Goal: Contribute content

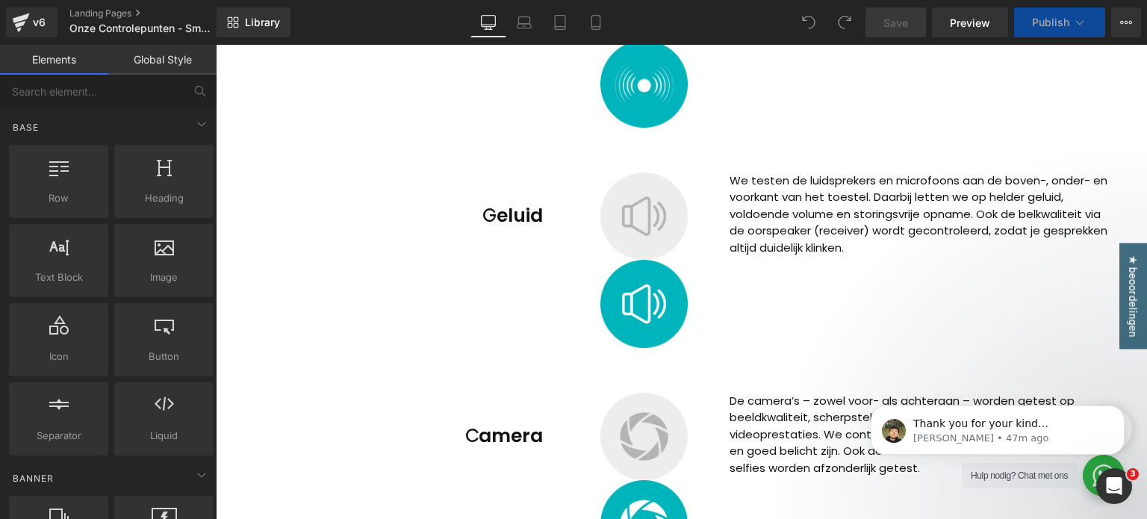
scroll to position [1642, 0]
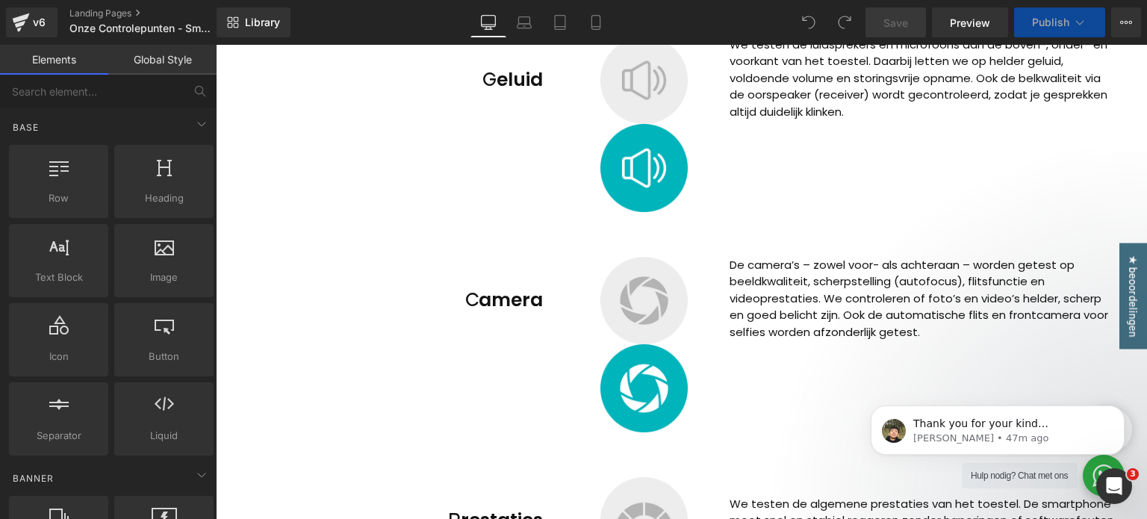
click at [525, 298] on div at bounding box center [643, 300] width 351 height 87
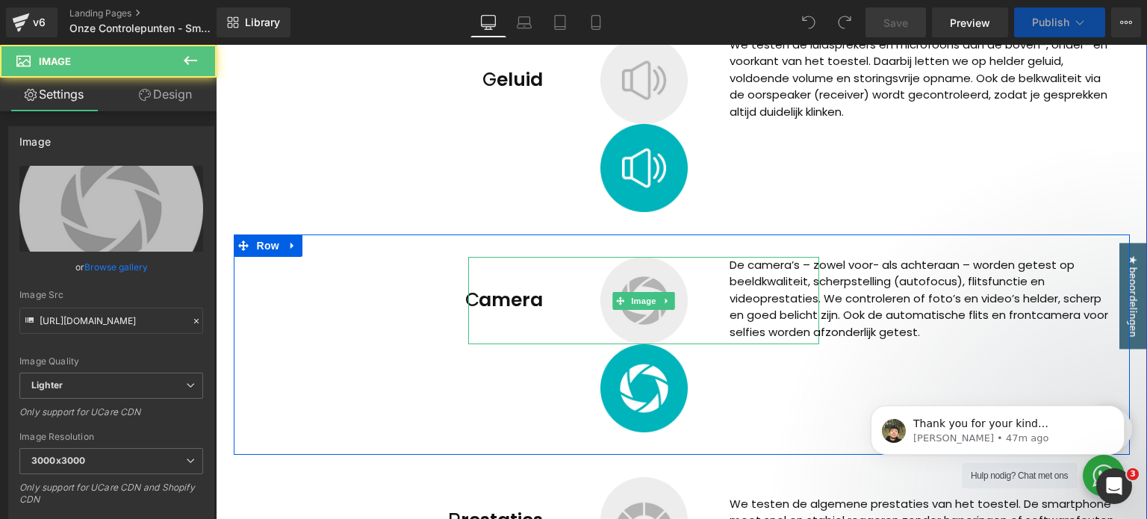
click at [393, 299] on h2 "Camera" at bounding box center [394, 301] width 299 height 36
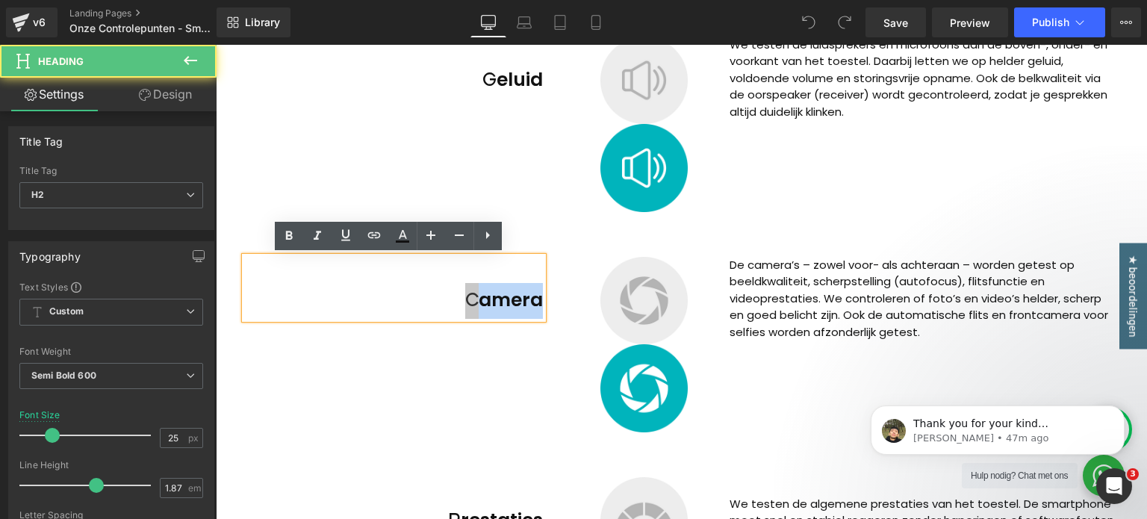
drag, startPoint x: 461, startPoint y: 299, endPoint x: 560, endPoint y: 300, distance: 98.5
click at [560, 300] on div "Camera Heading Image Image De camera’s – zowel voor- als achteraan – worden get…" at bounding box center [682, 344] width 896 height 220
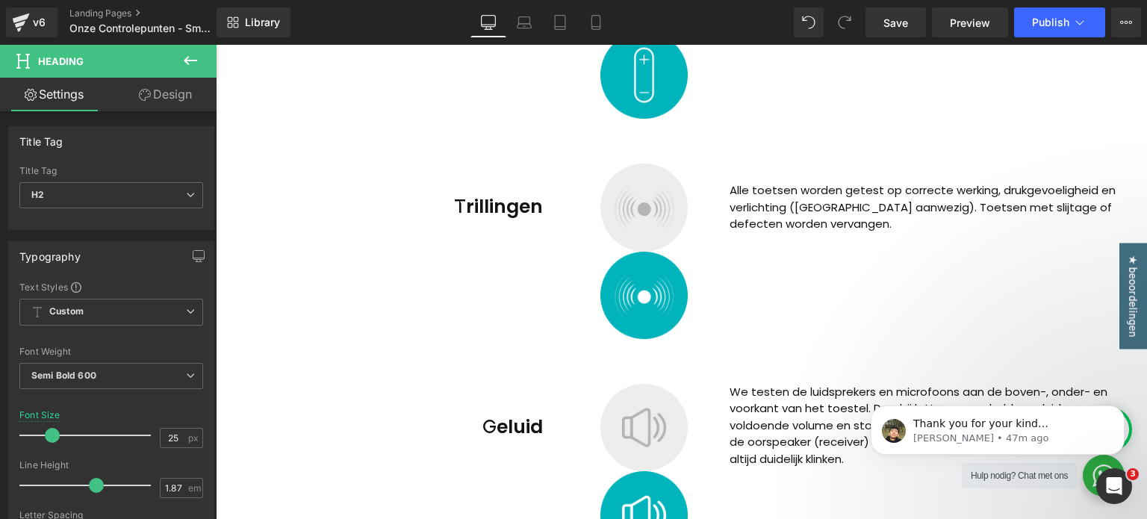
scroll to position [1269, 0]
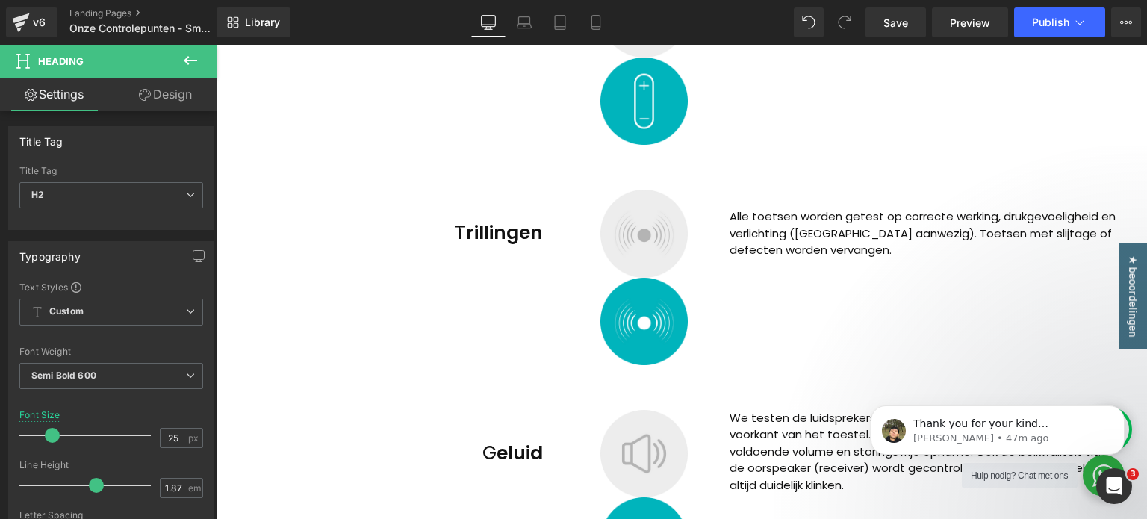
click at [776, 241] on p "Alle toetsen worden getest op correcte werking, drukgevoeligheid en verlichting…" at bounding box center [923, 233] width 388 height 51
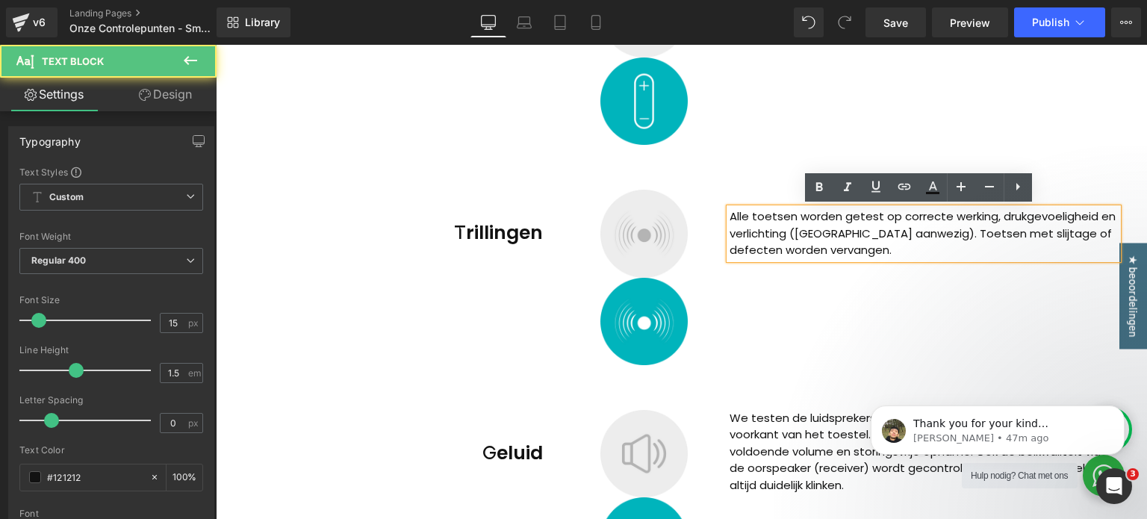
click at [796, 220] on p "Alle toetsen worden getest op correcte werking, drukgevoeligheid en verlichting…" at bounding box center [923, 233] width 388 height 51
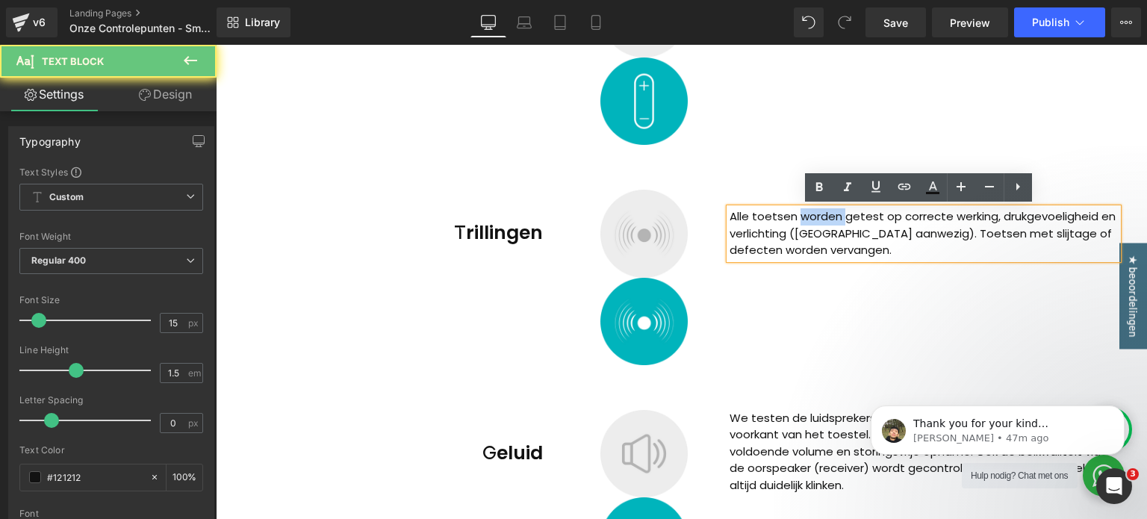
click at [796, 220] on p "Alle toetsen worden getest op correcte werking, drukgevoeligheid en verlichting…" at bounding box center [923, 233] width 388 height 51
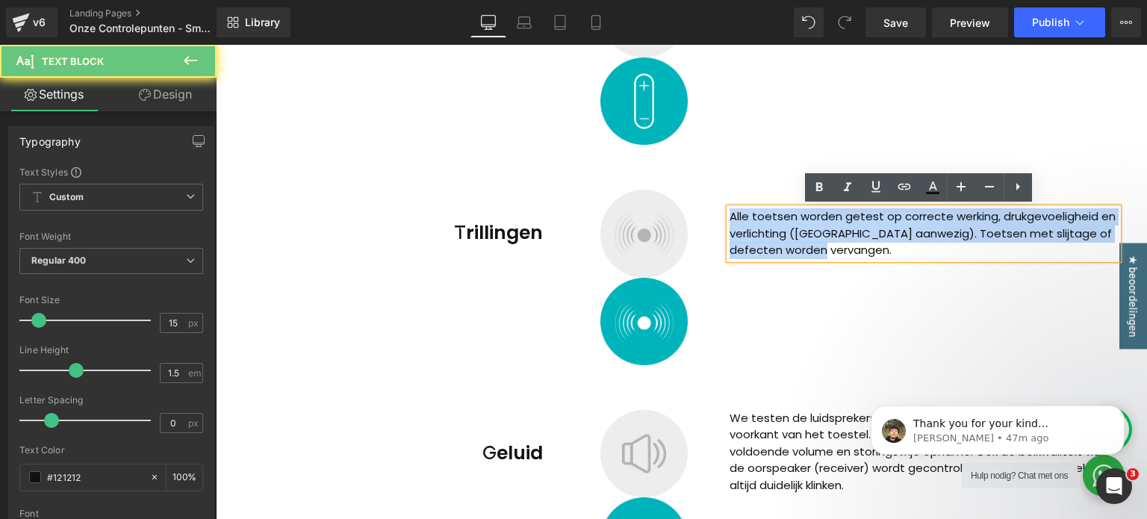
click at [796, 220] on p "Alle toetsen worden getest op correcte werking, drukgevoeligheid en verlichting…" at bounding box center [923, 233] width 388 height 51
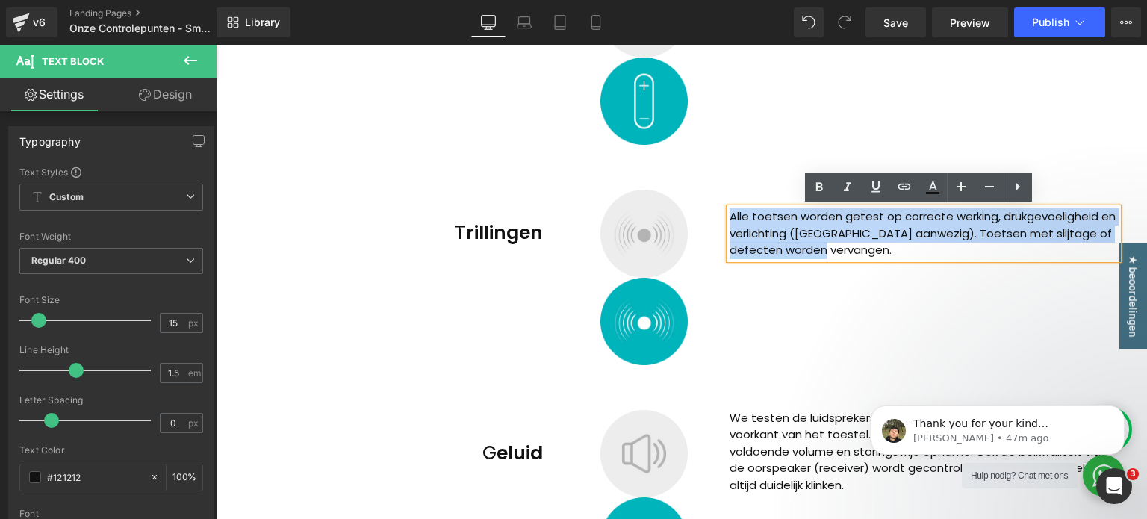
paste div
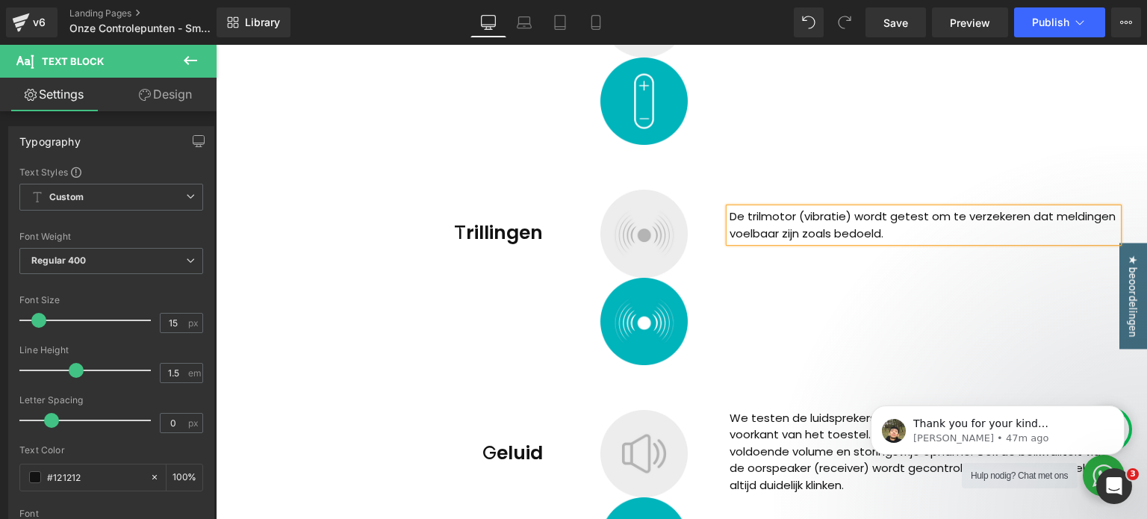
click at [965, 190] on div "De trilmotor (vibratie) wordt getest om te verzekeren dat meldingen voelbaar zi…" at bounding box center [979, 216] width 299 height 52
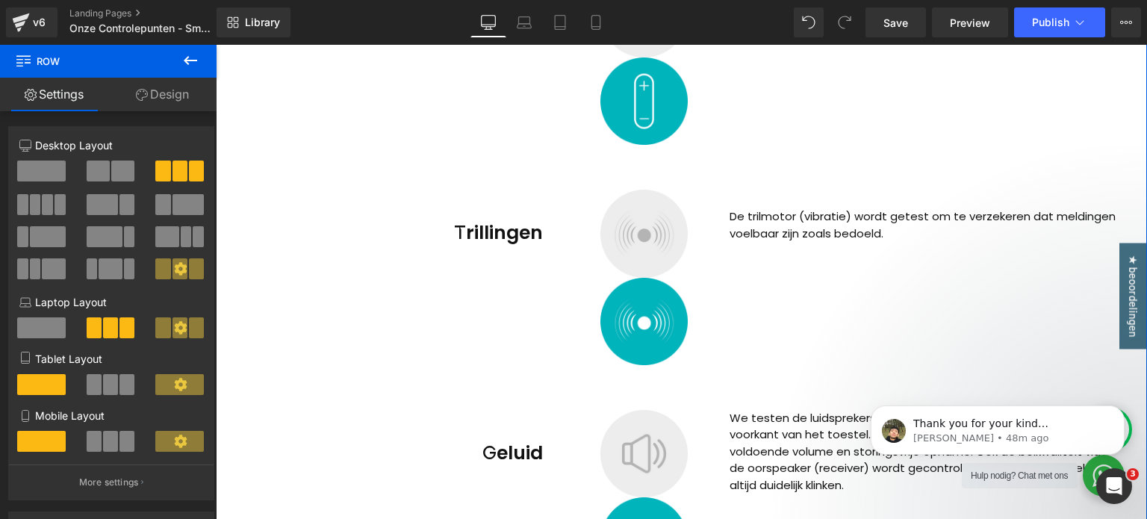
click at [764, 231] on p "De trilmotor (vibratie) wordt getest om te verzekeren dat meldingen voelbaar zi…" at bounding box center [923, 225] width 388 height 34
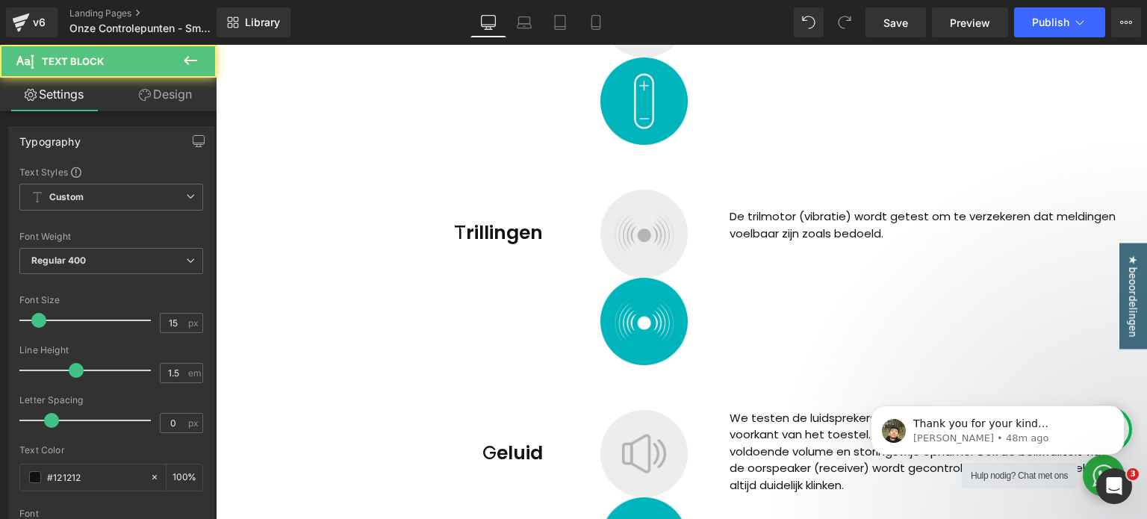
click at [153, 99] on link "Design" at bounding box center [165, 95] width 108 height 34
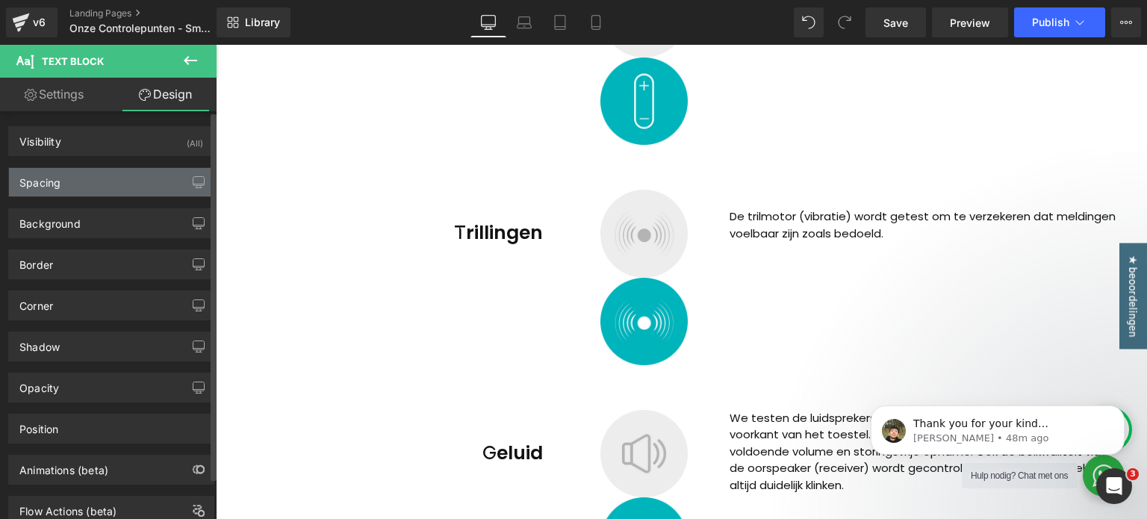
click at [71, 173] on div "Spacing" at bounding box center [111, 182] width 205 height 28
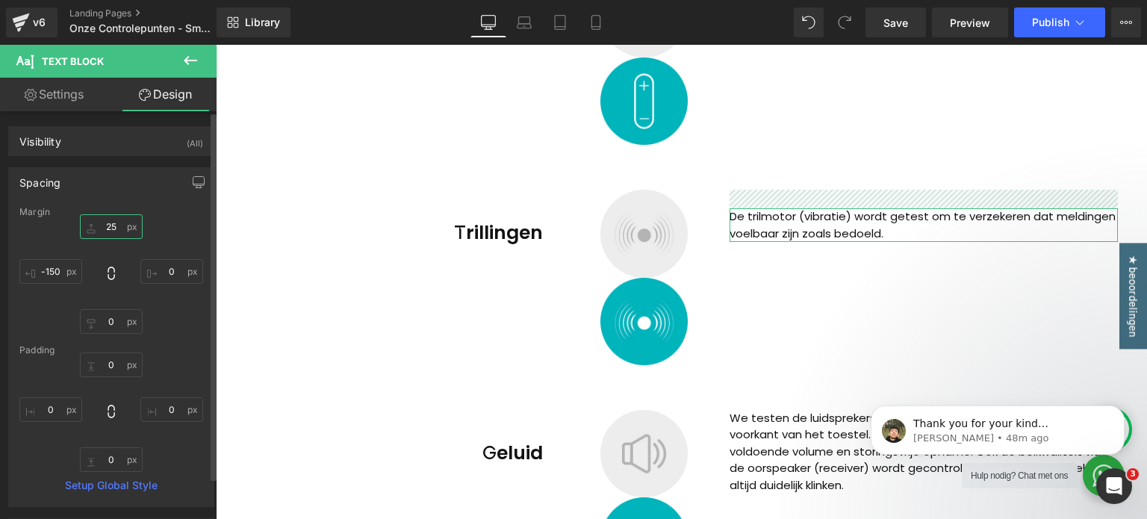
click at [105, 228] on input "25" at bounding box center [111, 226] width 63 height 25
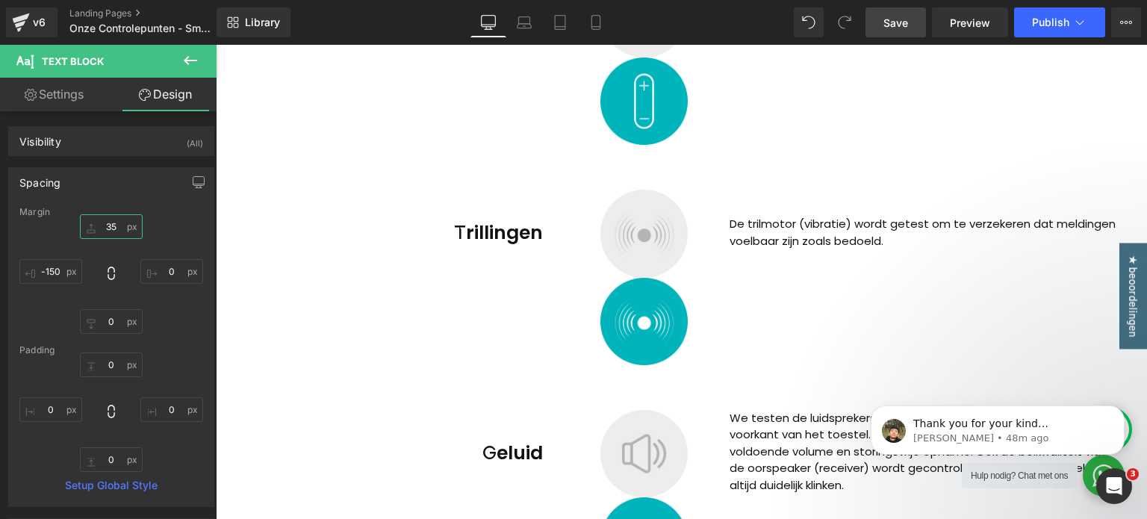
type input "35"
click at [885, 17] on span "Save" at bounding box center [895, 23] width 25 height 16
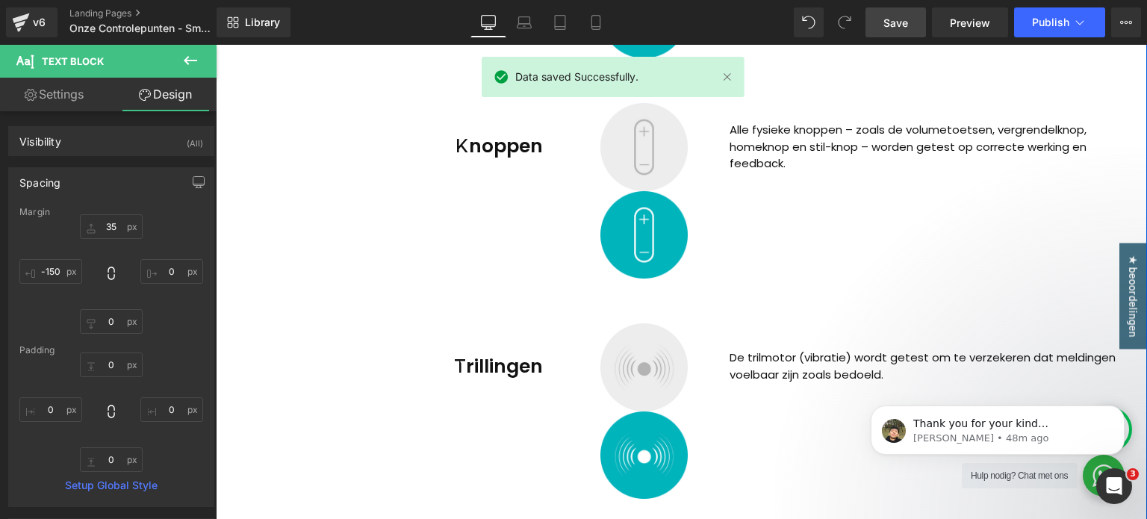
scroll to position [896, 0]
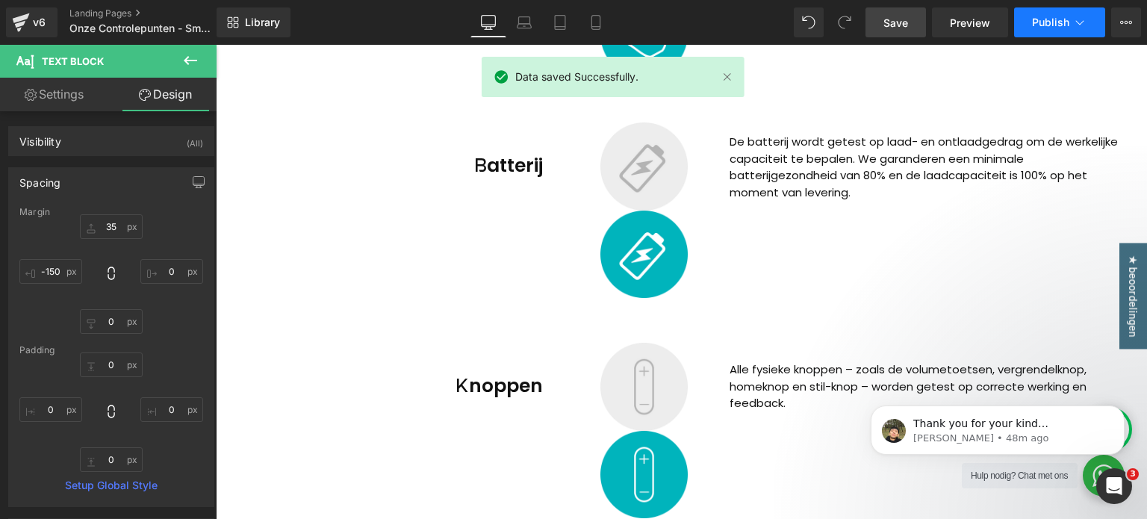
click at [1063, 25] on span "Publish" at bounding box center [1050, 22] width 37 height 12
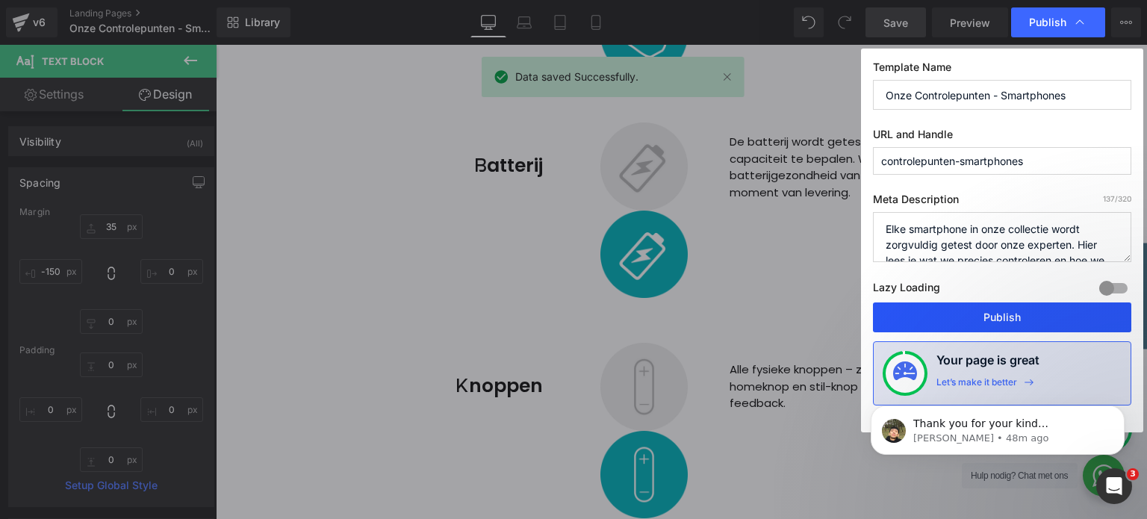
drag, startPoint x: 995, startPoint y: 314, endPoint x: 540, endPoint y: 213, distance: 466.5
click at [995, 314] on button "Publish" at bounding box center [1002, 317] width 258 height 30
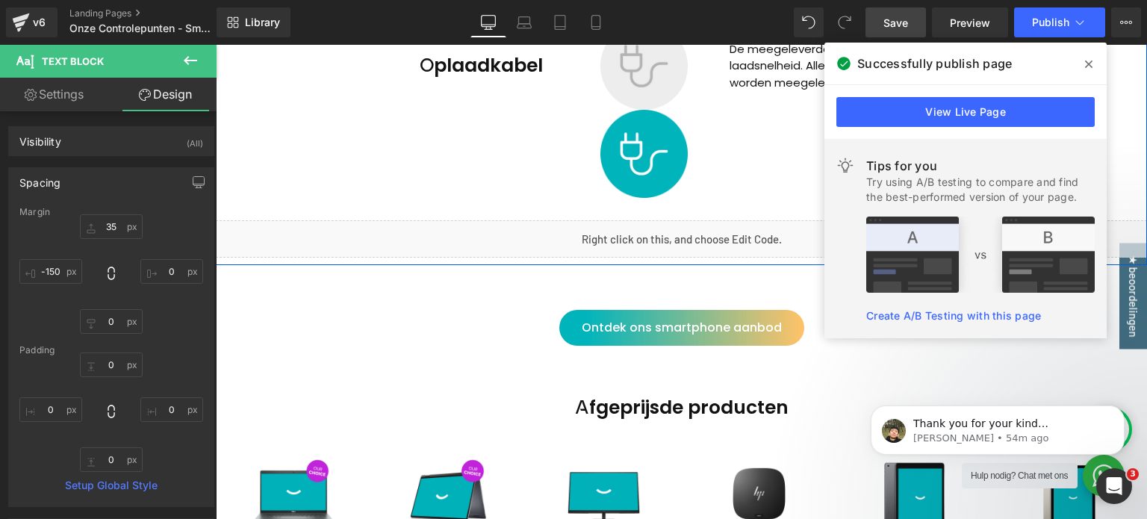
scroll to position [3359, 0]
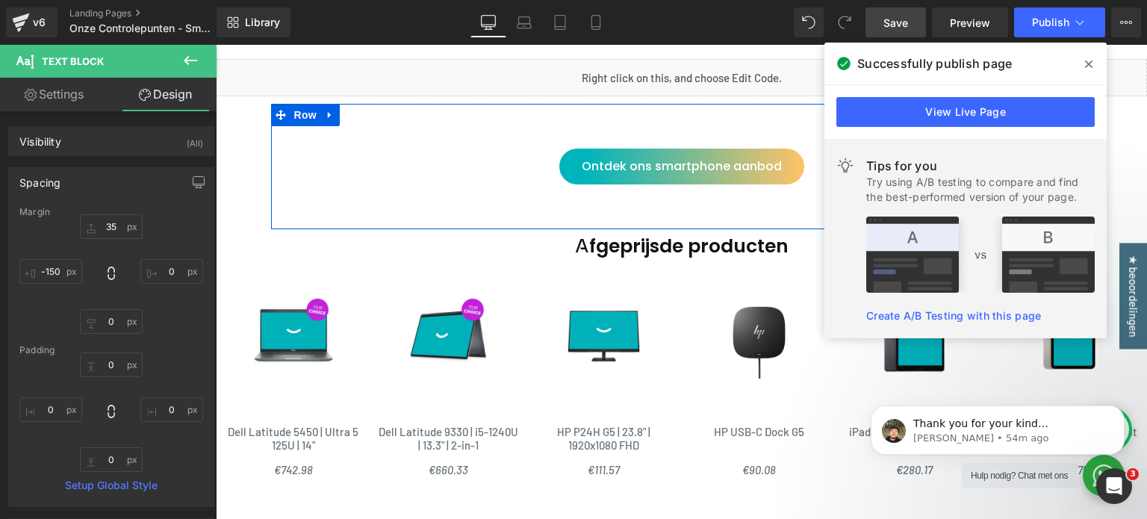
click at [649, 170] on span at bounding box center [657, 167] width 16 height 18
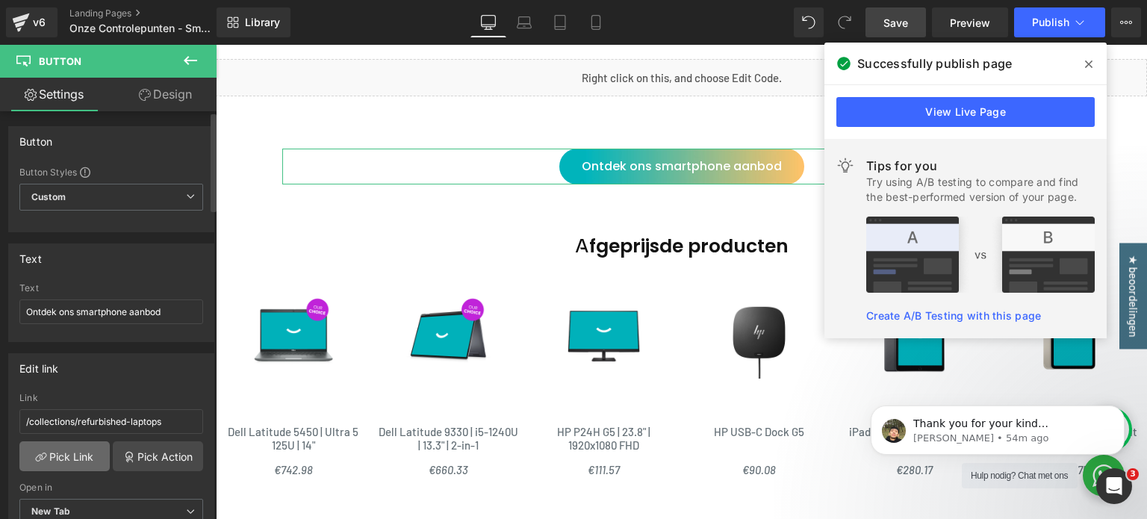
click at [77, 459] on link "Pick Link" at bounding box center [64, 456] width 90 height 30
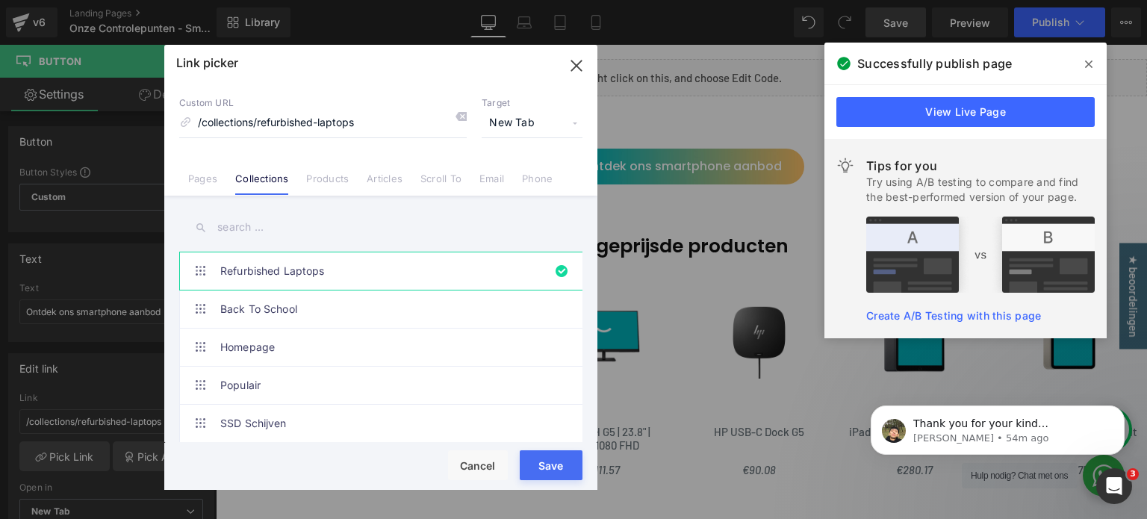
click at [255, 228] on input "text" at bounding box center [380, 228] width 403 height 34
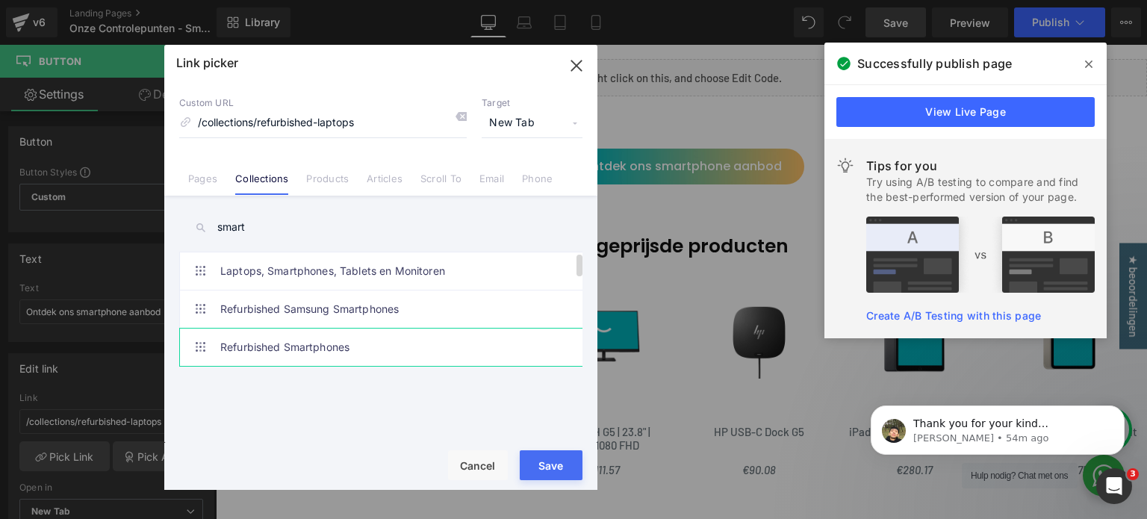
type input "smart"
click at [290, 349] on link "Refurbished Smartphones" at bounding box center [384, 346] width 328 height 37
type input "/collections/refurbished-smartphones"
click at [558, 458] on div "Loading Product Data" at bounding box center [573, 460] width 107 height 16
click at [556, 465] on div "Loading Product Data" at bounding box center [573, 460] width 107 height 16
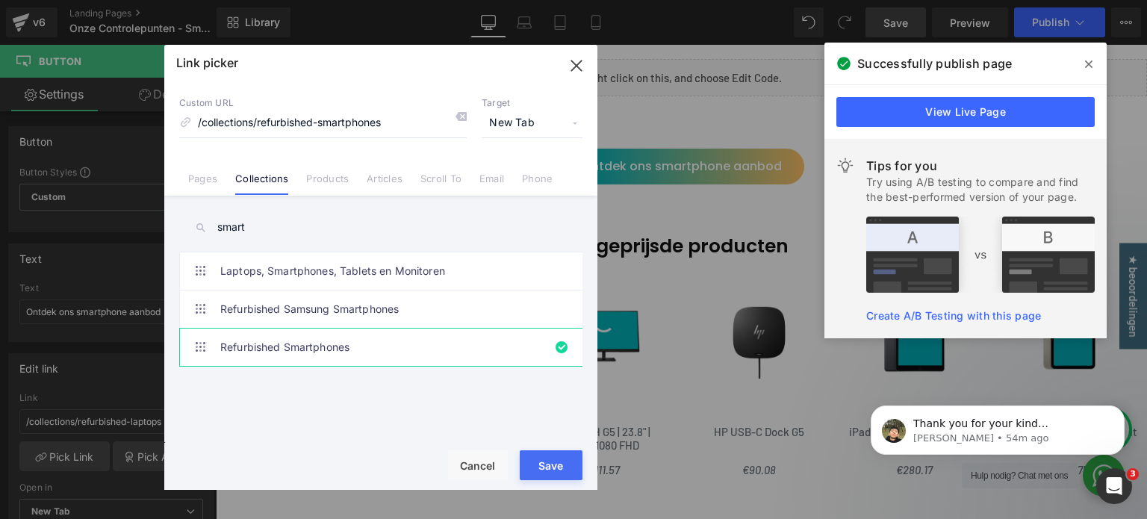
click at [536, 468] on div "Loading Product Data" at bounding box center [573, 460] width 107 height 16
click at [534, 474] on button "Save" at bounding box center [551, 465] width 63 height 30
type input "/collections/refurbished-smartphones"
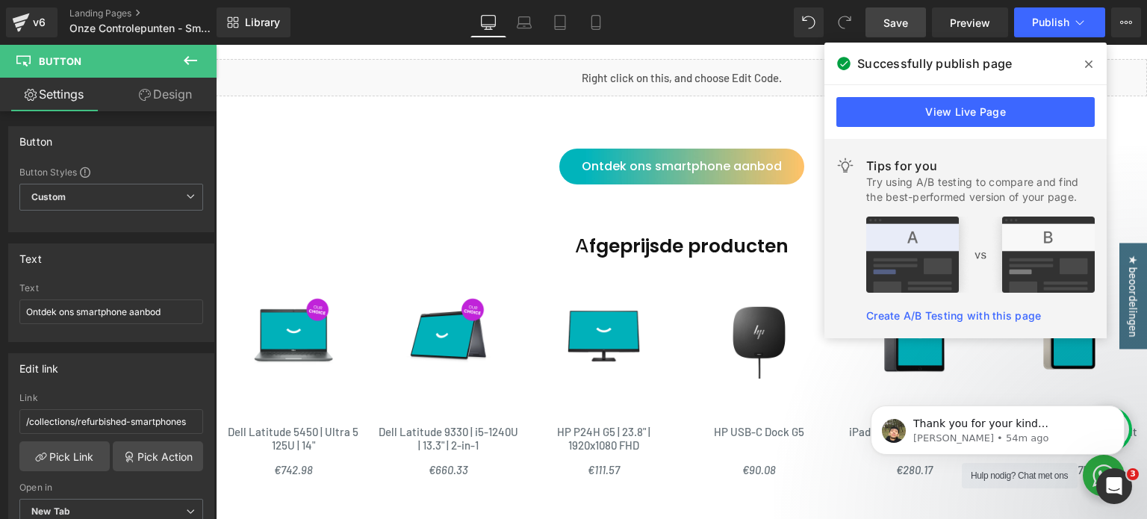
click at [893, 29] on span "Save" at bounding box center [895, 23] width 25 height 16
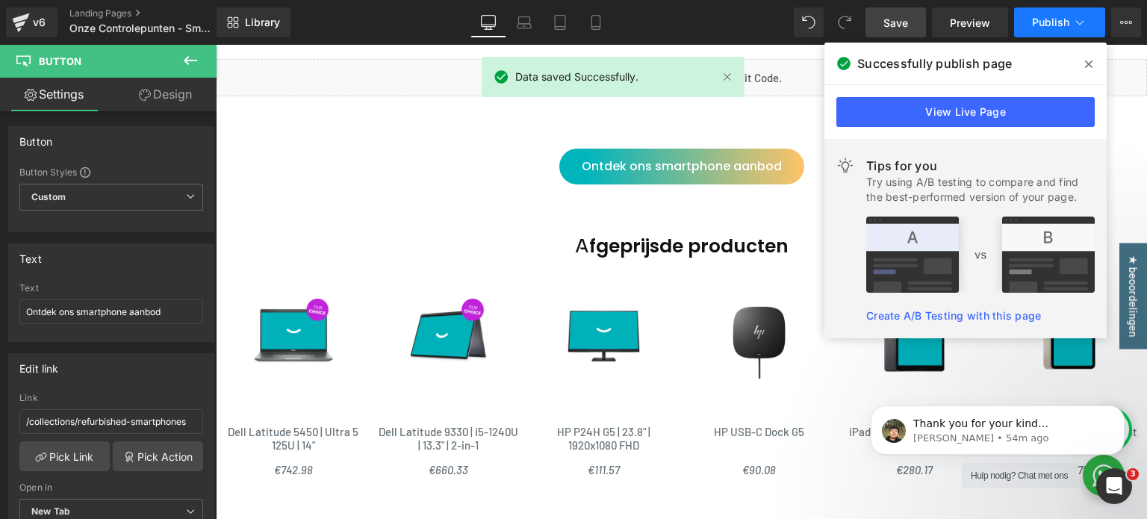
click at [1064, 26] on span "Publish" at bounding box center [1050, 22] width 37 height 12
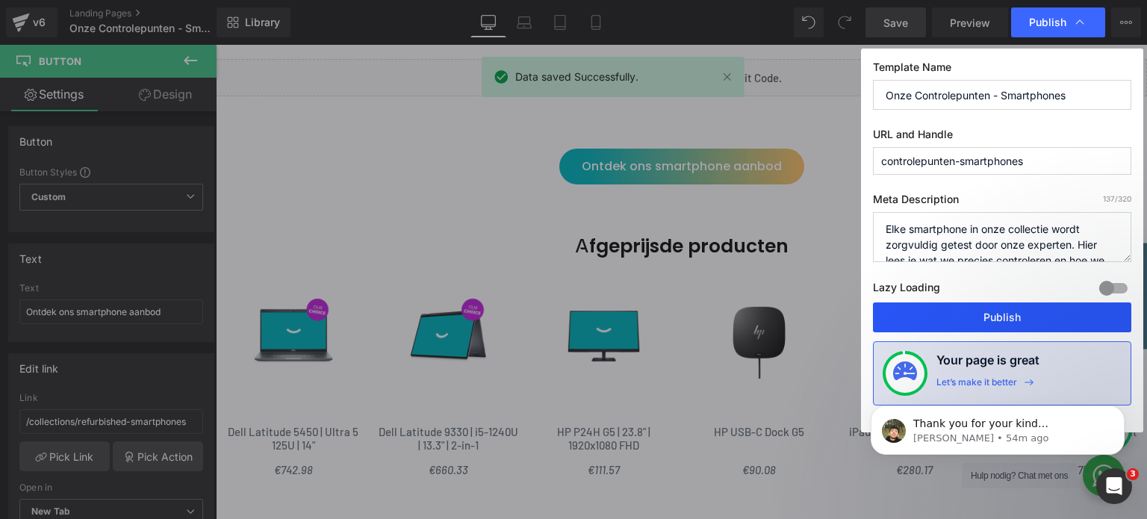
click at [1006, 319] on button "Publish" at bounding box center [1002, 317] width 258 height 30
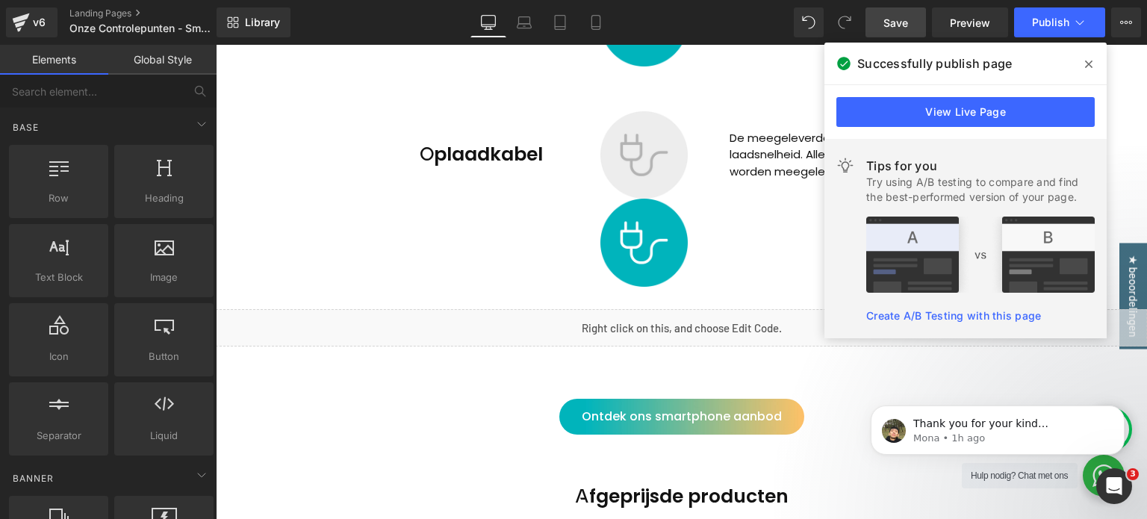
scroll to position [3135, 0]
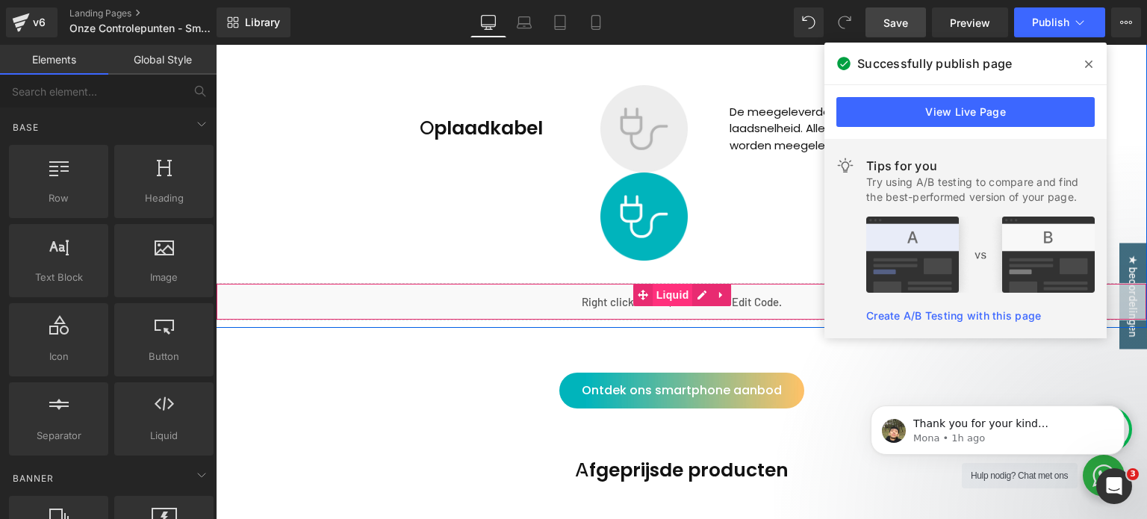
click at [668, 296] on span "Liquid" at bounding box center [672, 295] width 40 height 22
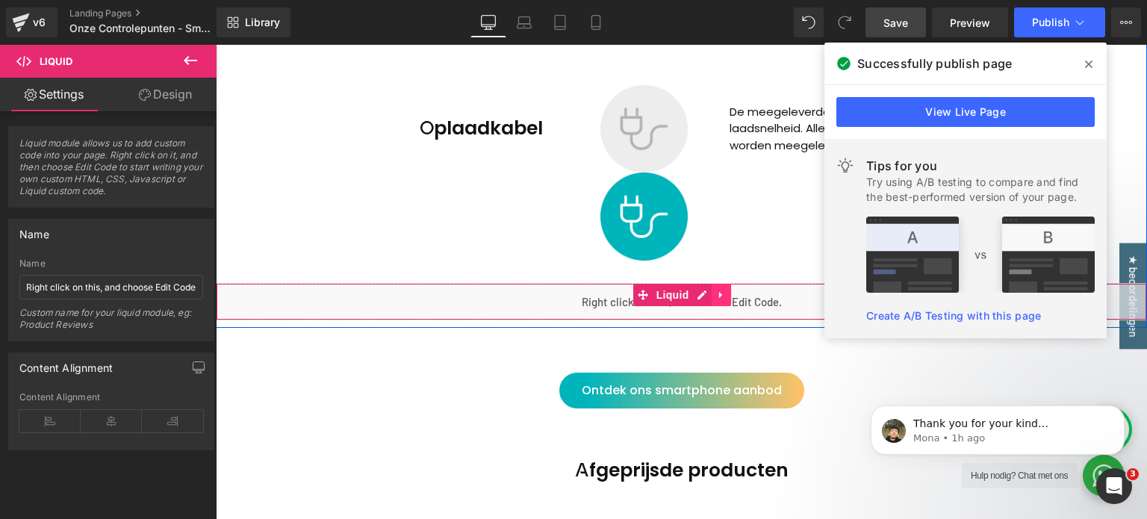
click at [719, 295] on icon at bounding box center [720, 294] width 3 height 7
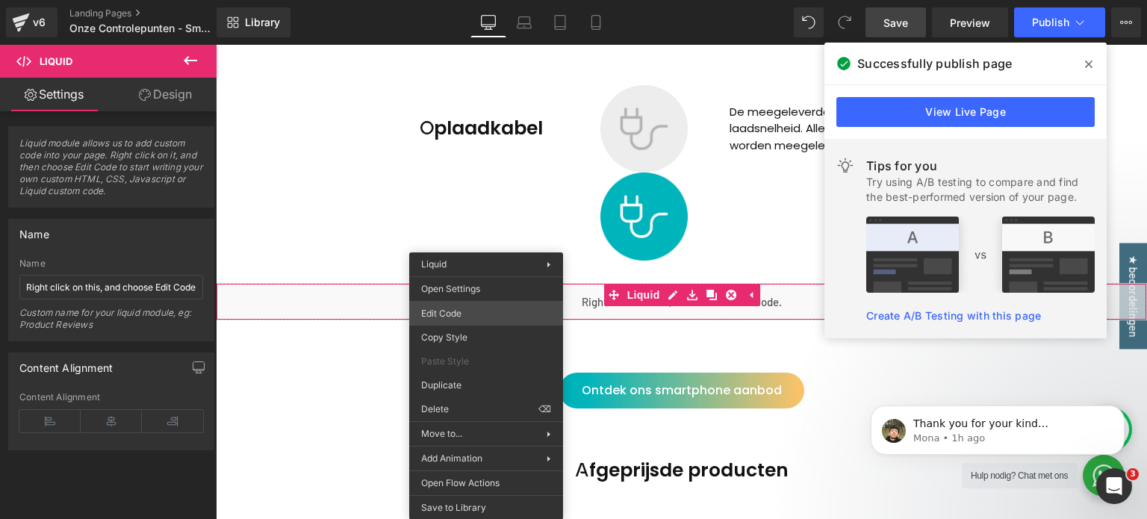
click at [458, 0] on div "Liquid You are previewing how the will restyle your page. You can not edit Elem…" at bounding box center [573, 0] width 1147 height 0
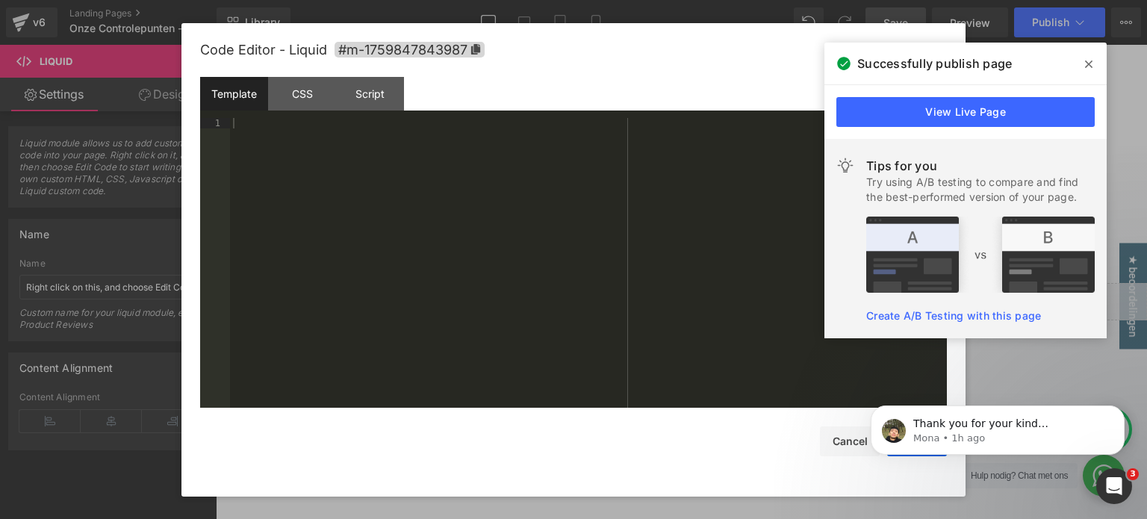
drag, startPoint x: 321, startPoint y: 102, endPoint x: 322, endPoint y: 112, distance: 9.7
click at [321, 103] on div "CSS" at bounding box center [302, 94] width 68 height 34
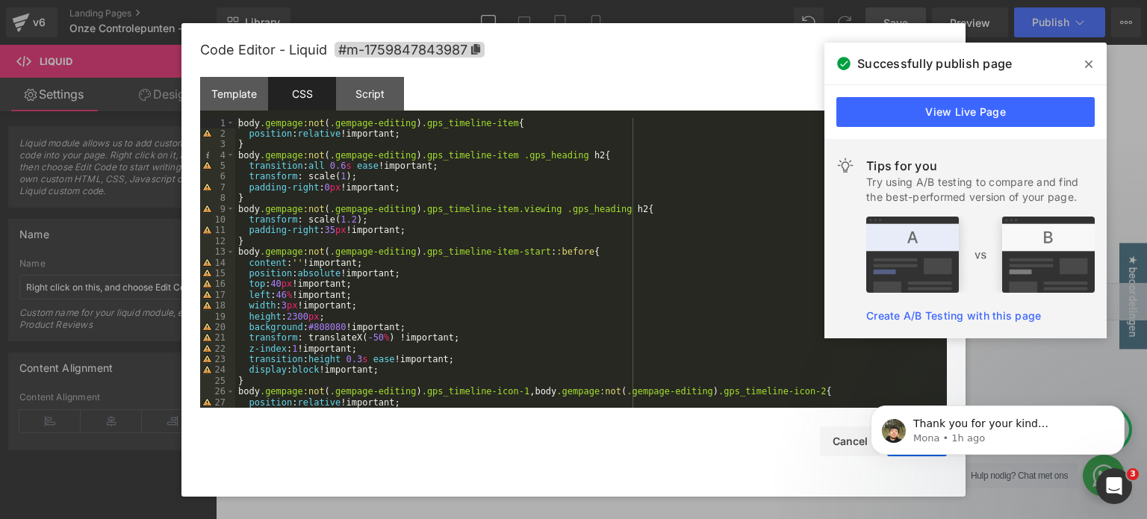
scroll to position [90, 0]
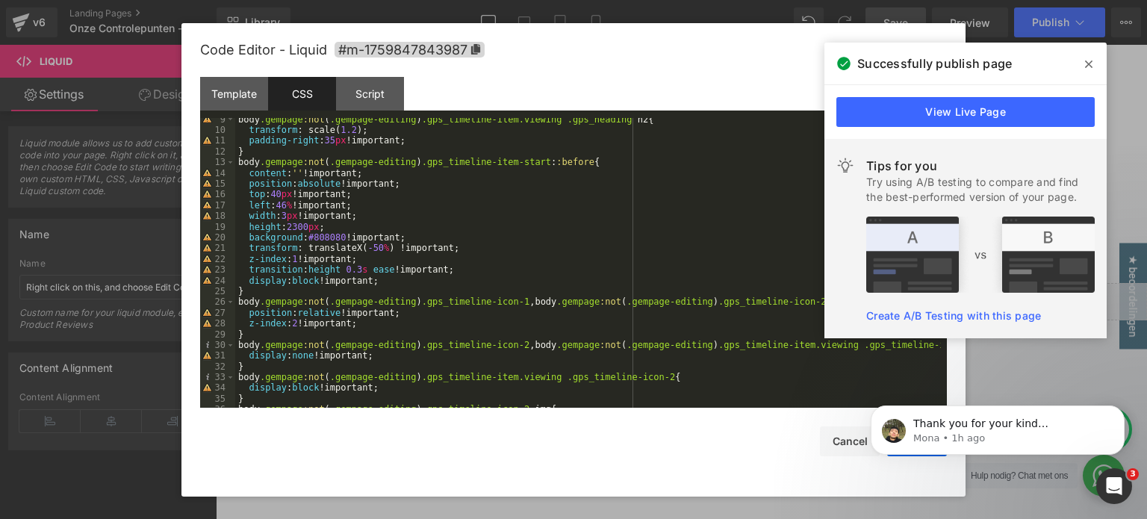
click at [287, 206] on div "body .gempage :not ( .gempage-editing ) .gps_timeline-item.viewing .gps_heading…" at bounding box center [587, 270] width 705 height 312
click at [388, 225] on div "body .gempage :not ( .gempage-editing ) .gps_timeline-item.viewing .gps_heading…" at bounding box center [587, 270] width 705 height 312
drag, startPoint x: 1095, startPoint y: 65, endPoint x: 1084, endPoint y: 71, distance: 12.7
click at [1095, 65] on span at bounding box center [1088, 64] width 24 height 24
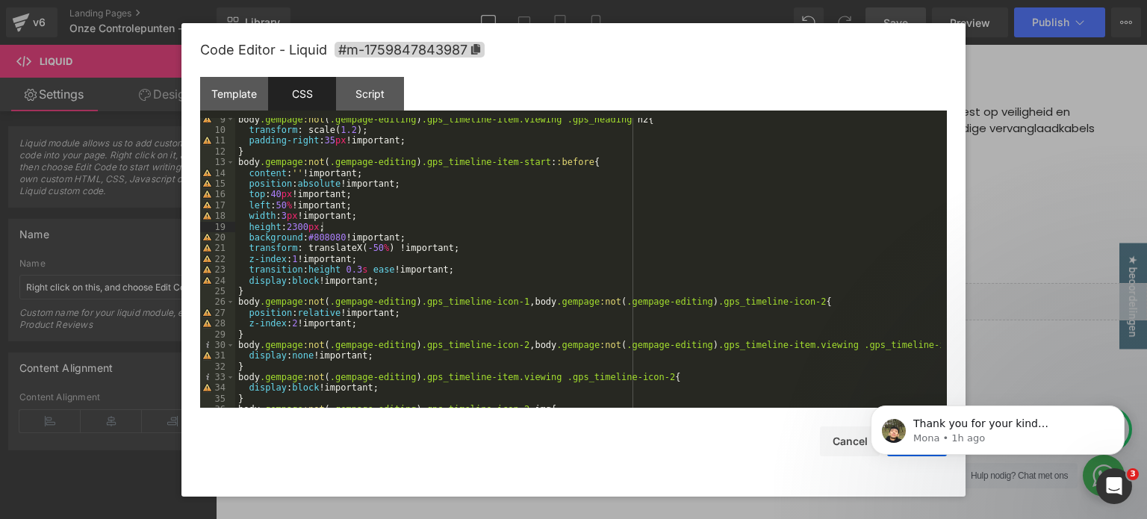
click at [911, 429] on body "Thank you for your kind understanding, [PERSON_NAME]. If there is anything else…" at bounding box center [997, 394] width 287 height 155
click at [1115, 411] on button "Dismiss notification" at bounding box center [1119, 409] width 19 height 19
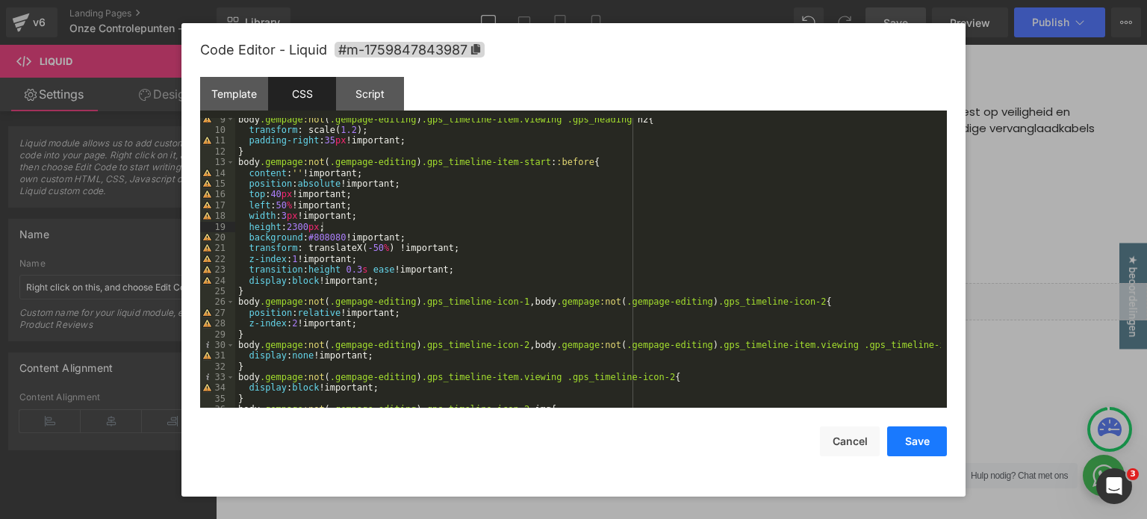
click at [912, 448] on button "Save" at bounding box center [917, 441] width 60 height 30
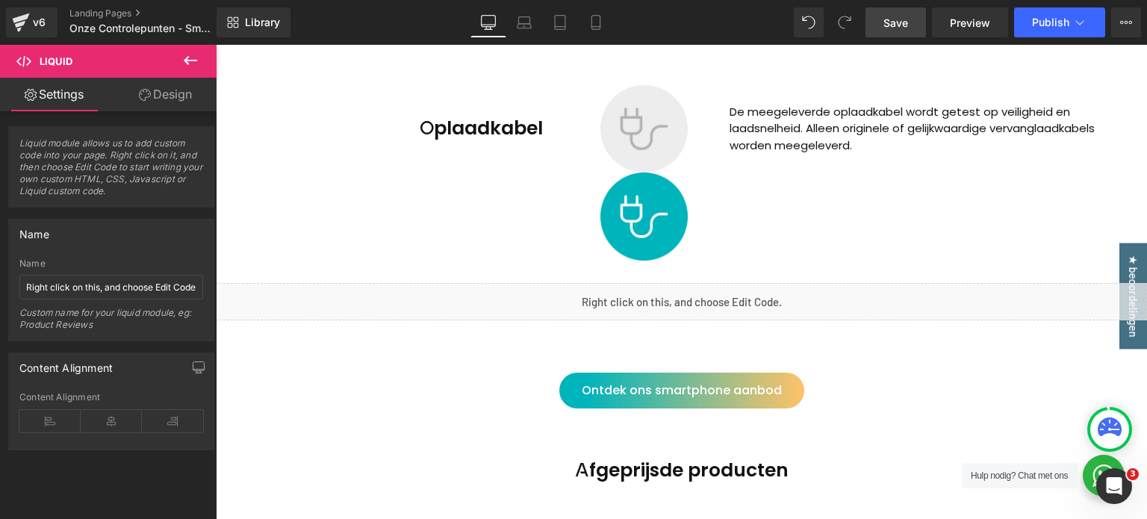
click at [894, 25] on span "Save" at bounding box center [895, 23] width 25 height 16
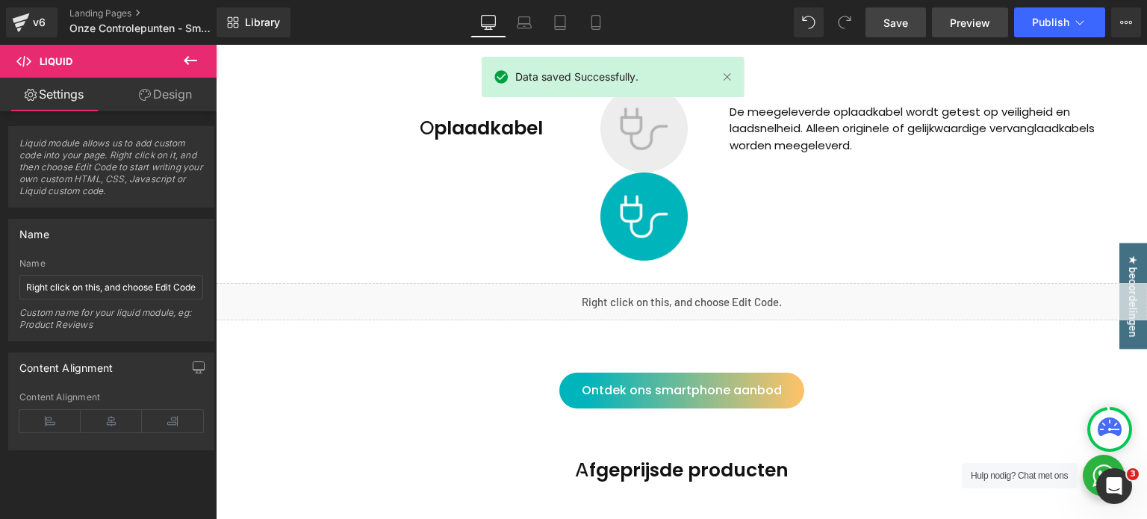
click at [964, 20] on span "Preview" at bounding box center [970, 23] width 40 height 16
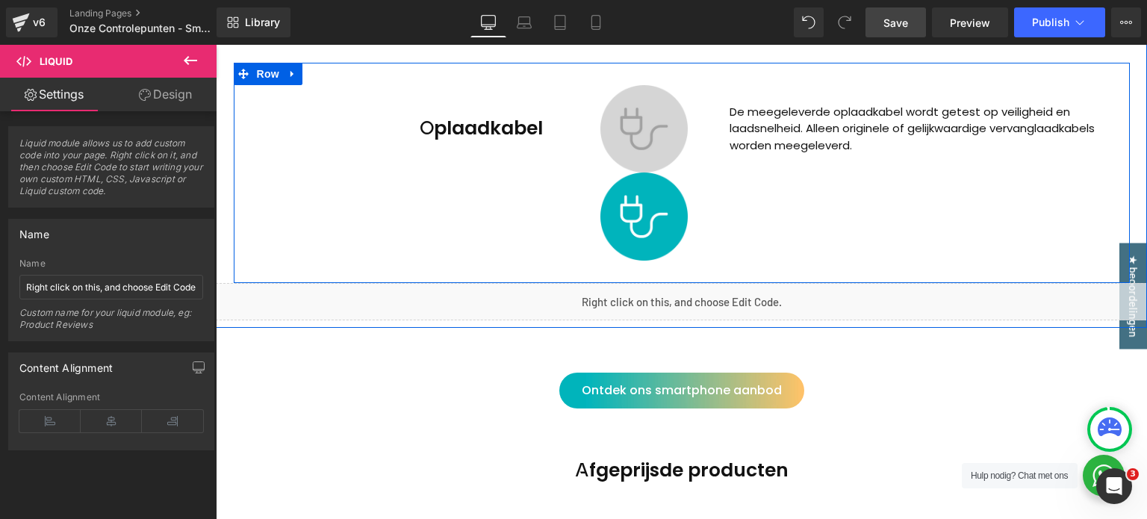
scroll to position [3061, 0]
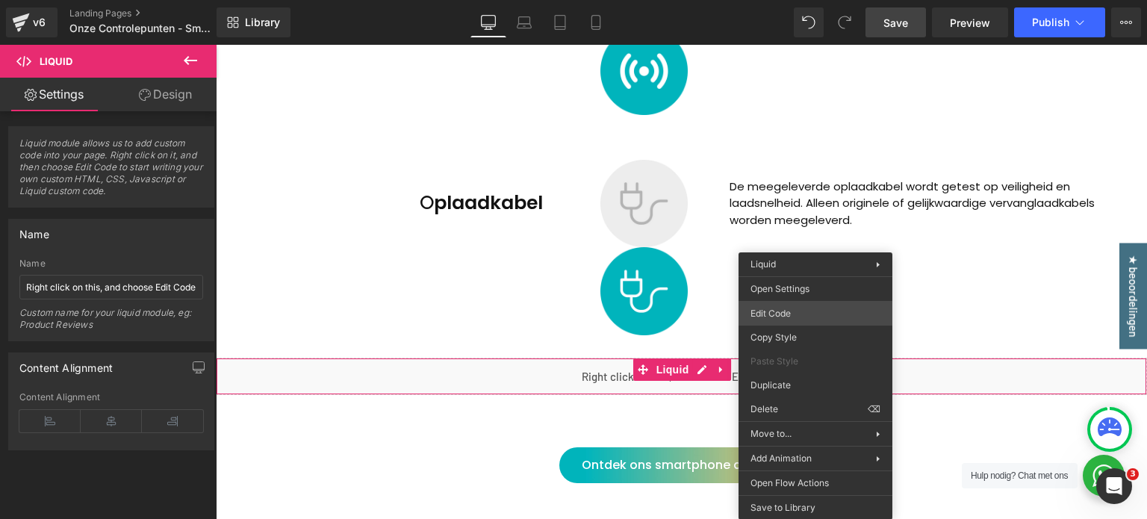
click at [798, 0] on div "Liquid You are previewing how the will restyle your page. You can not edit Elem…" at bounding box center [573, 0] width 1147 height 0
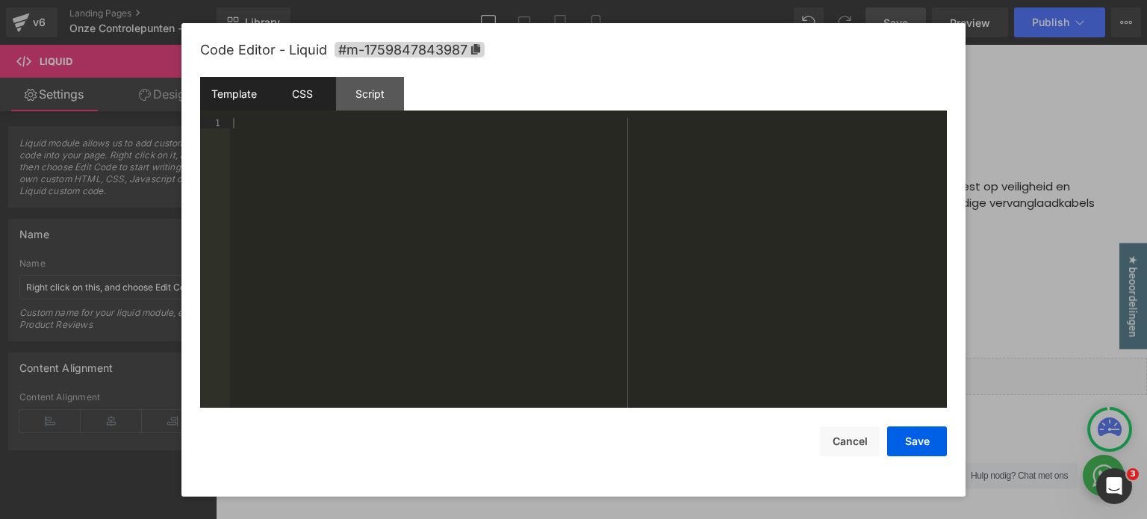
click at [289, 110] on div "CSS" at bounding box center [302, 94] width 68 height 34
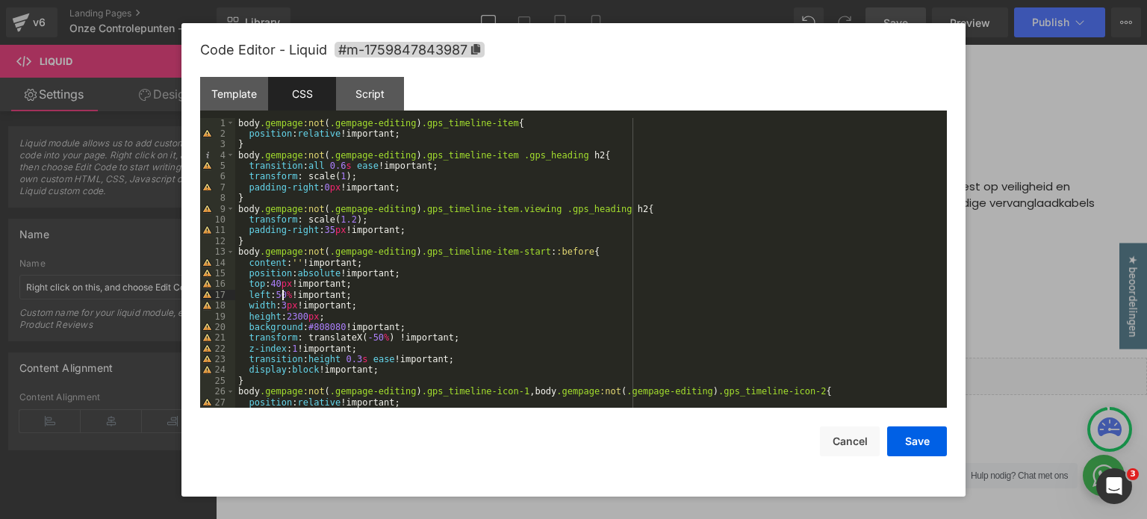
click at [281, 296] on div "body .gempage :not ( .gempage-editing ) .gps_timeline-item { position : relativ…" at bounding box center [587, 274] width 705 height 312
click at [287, 296] on div "body .gempage :not ( .gempage-editing ) .gps_timeline-item { position : relativ…" at bounding box center [587, 274] width 705 height 312
click at [923, 442] on button "Save" at bounding box center [917, 441] width 60 height 30
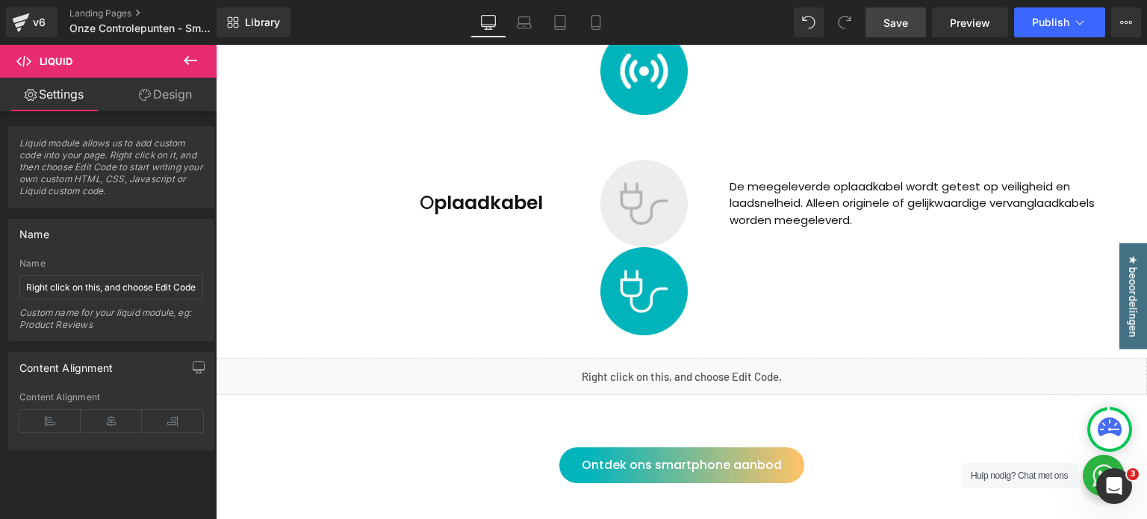
click at [902, 20] on span "Save" at bounding box center [895, 23] width 25 height 16
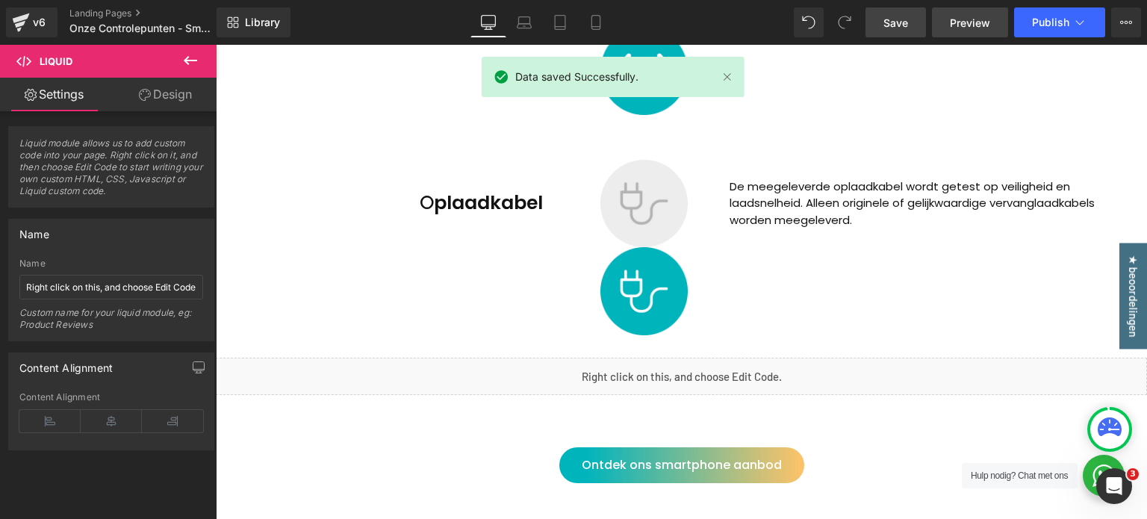
click at [978, 20] on span "Preview" at bounding box center [970, 23] width 40 height 16
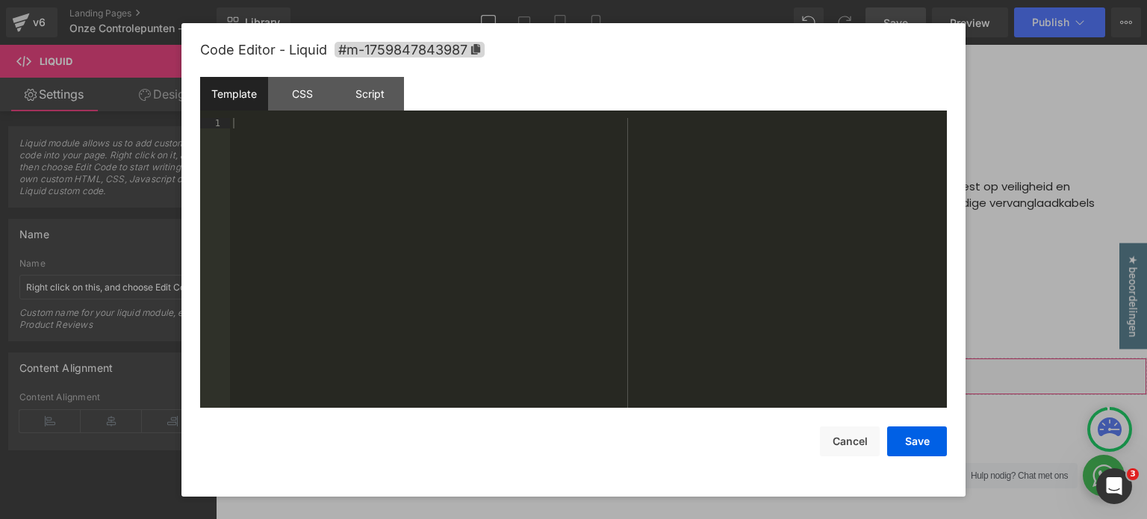
click at [793, 0] on div "Liquid You are previewing how the will restyle your page. You can not edit Elem…" at bounding box center [573, 0] width 1147 height 0
click at [290, 89] on div "CSS" at bounding box center [302, 94] width 68 height 34
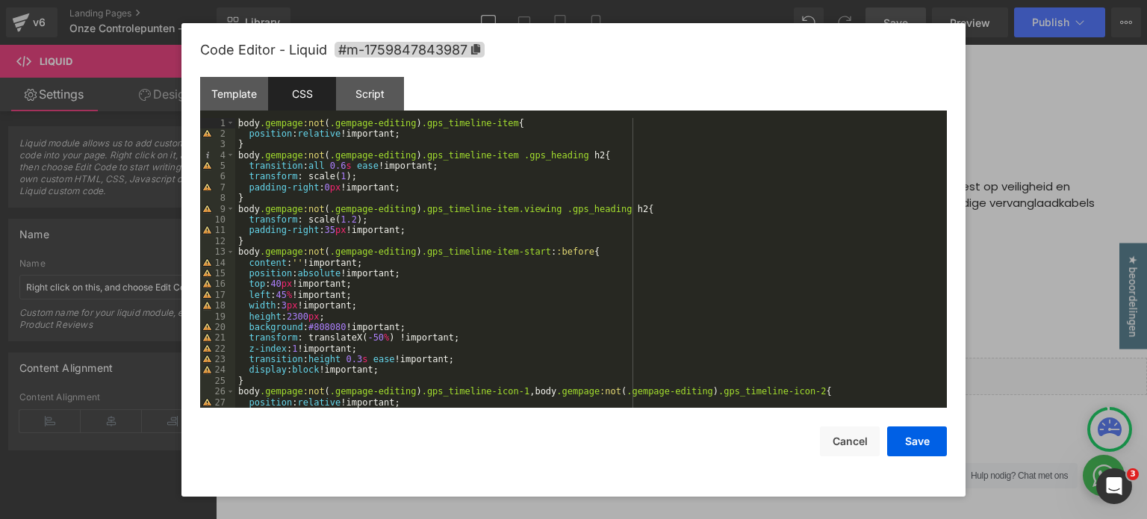
click at [287, 296] on div "body .gempage :not ( .gempage-editing ) .gps_timeline-item { position : relativ…" at bounding box center [587, 274] width 705 height 312
click at [293, 300] on div "body .gempage :not ( .gempage-editing ) .gps_timeline-item { position : relativ…" at bounding box center [587, 274] width 705 height 312
click at [387, 337] on div "body .gempage :not ( .gempage-editing ) .gps_timeline-item { position : relativ…" at bounding box center [587, 274] width 705 height 312
click at [920, 445] on button "Save" at bounding box center [917, 441] width 60 height 30
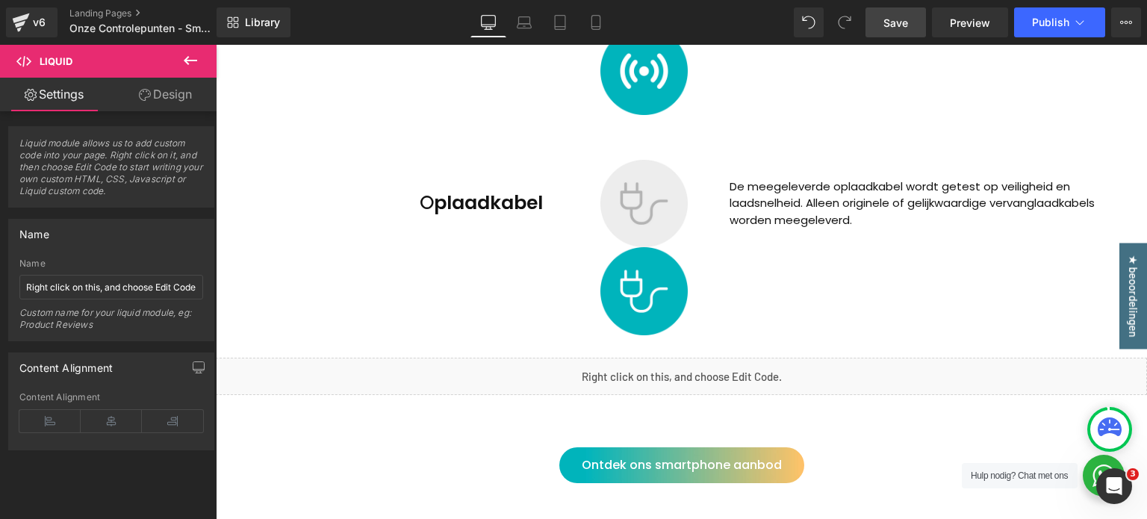
click at [911, 17] on link "Save" at bounding box center [895, 22] width 60 height 30
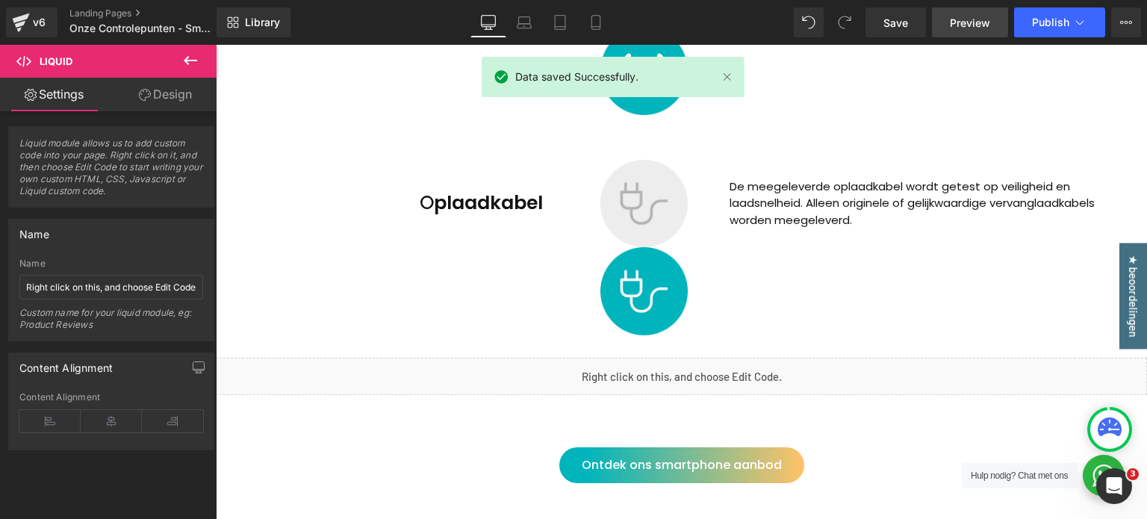
click at [961, 18] on span "Preview" at bounding box center [970, 23] width 40 height 16
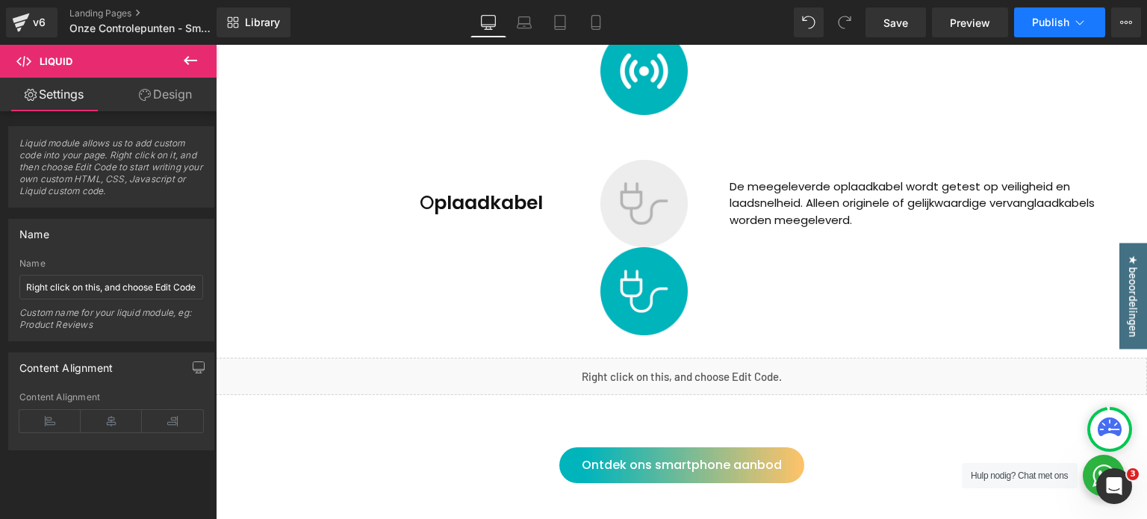
click at [1052, 28] on span "Publish" at bounding box center [1050, 22] width 37 height 12
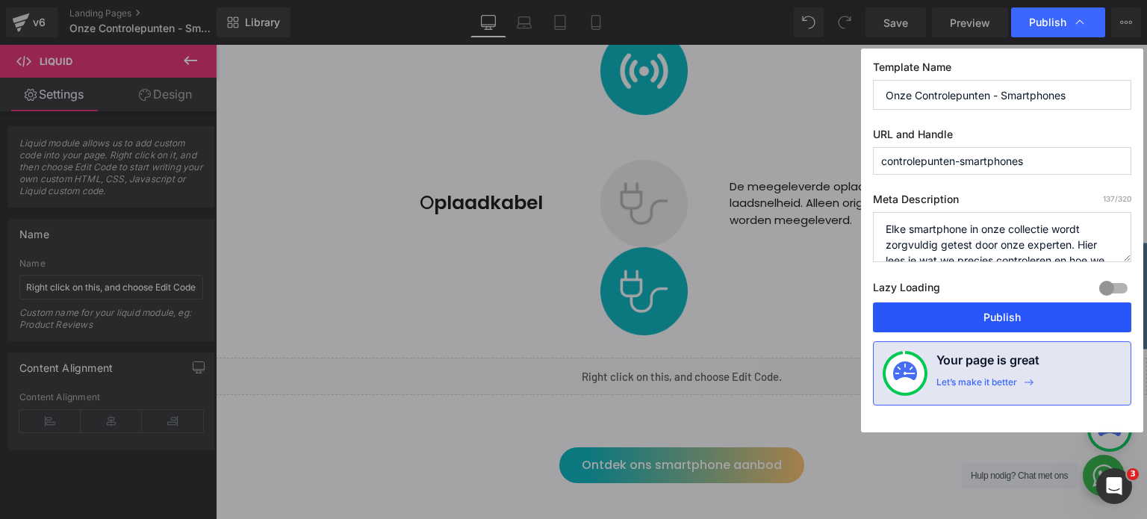
click at [1009, 315] on button "Publish" at bounding box center [1002, 317] width 258 height 30
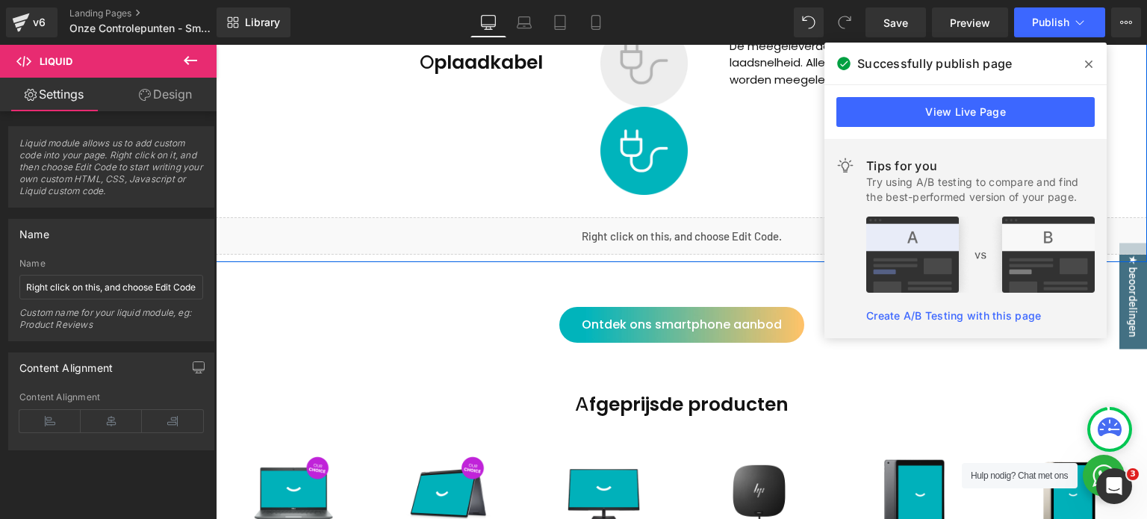
scroll to position [3210, 0]
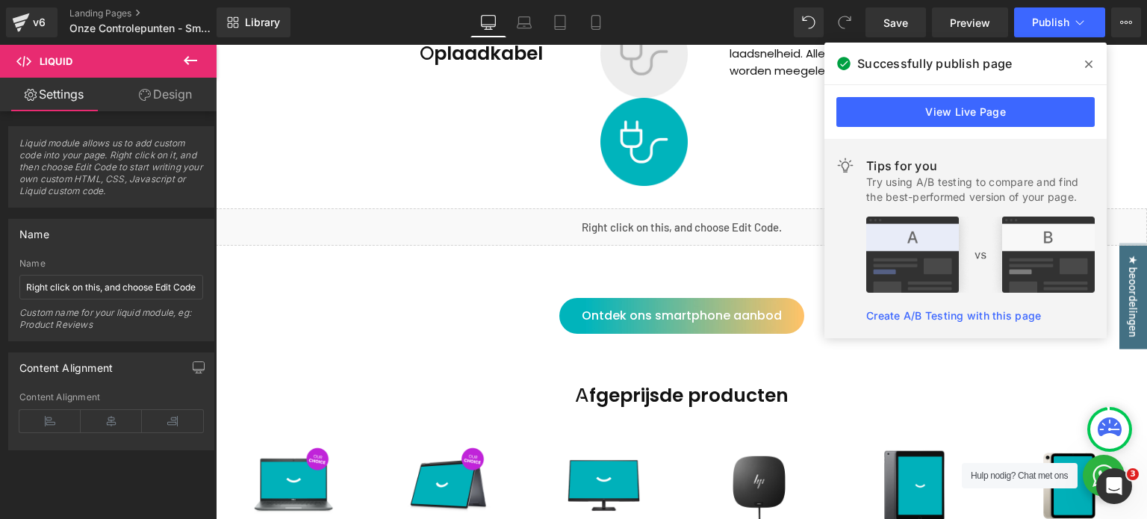
click at [549, 235] on div "Liquid" at bounding box center [681, 226] width 931 height 37
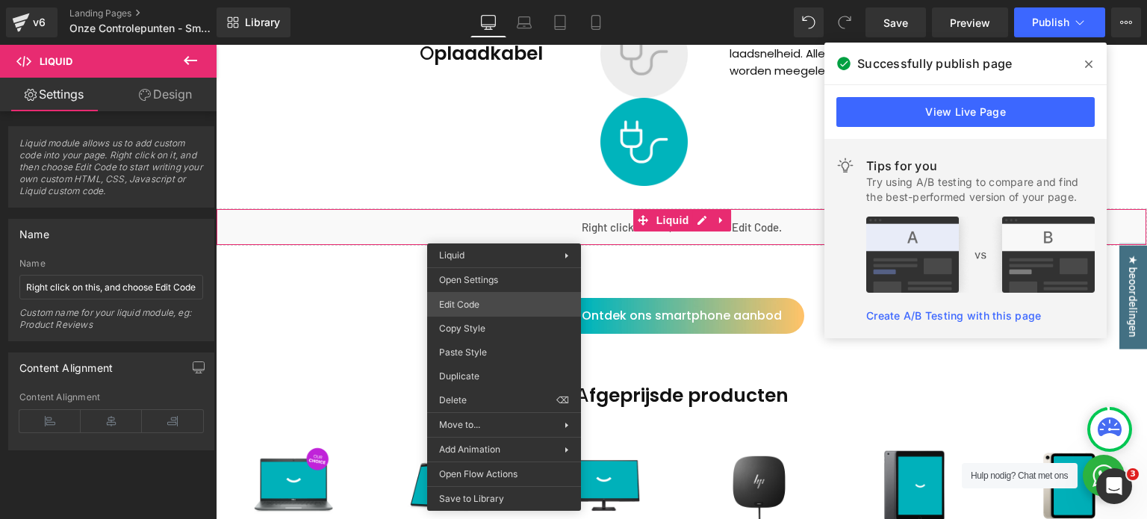
click at [485, 0] on div "Liquid You are previewing how the will restyle your page. You can not edit Elem…" at bounding box center [573, 0] width 1147 height 0
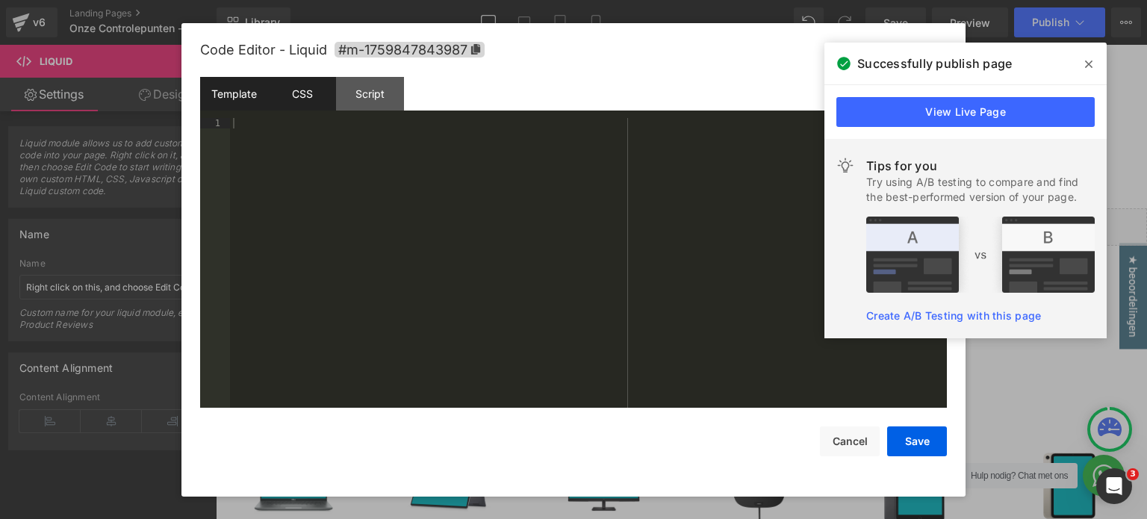
click at [319, 81] on div "CSS" at bounding box center [302, 94] width 68 height 34
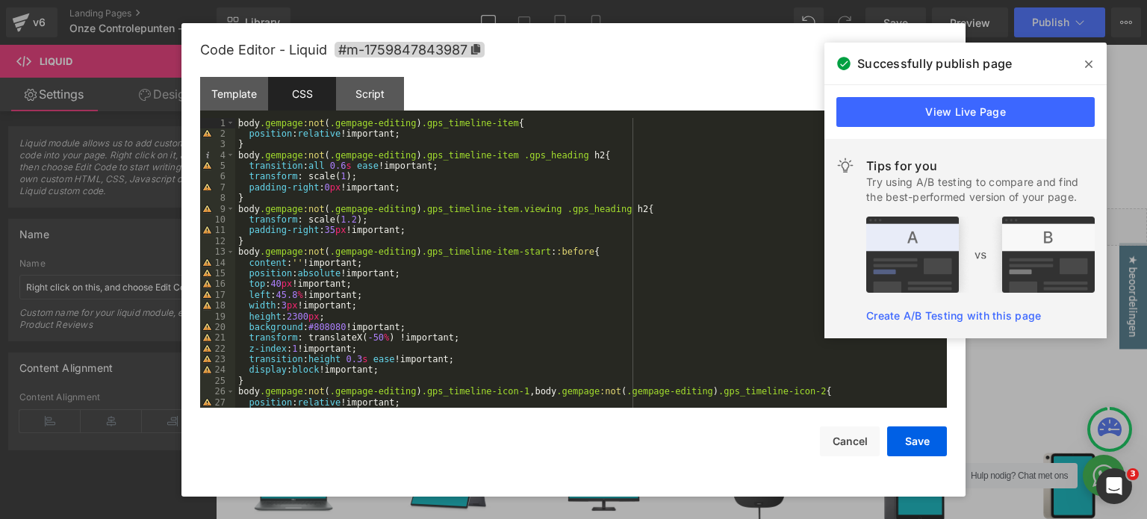
click at [296, 296] on div "body .gempage :not ( .gempage-editing ) .gps_timeline-item { position : relativ…" at bounding box center [587, 274] width 705 height 312
click at [914, 448] on button "Save" at bounding box center [917, 441] width 60 height 30
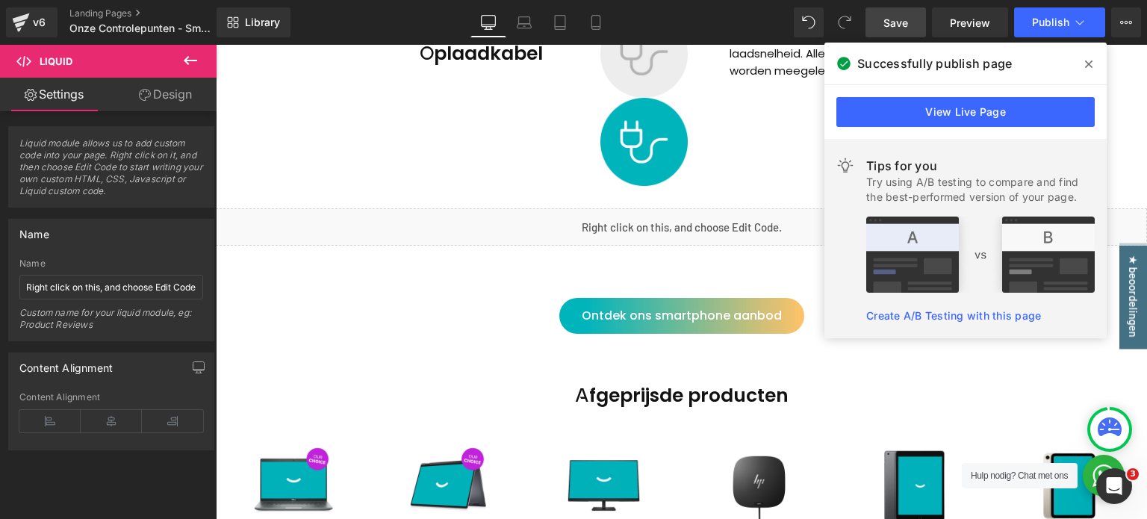
click at [899, 21] on span "Save" at bounding box center [895, 23] width 25 height 16
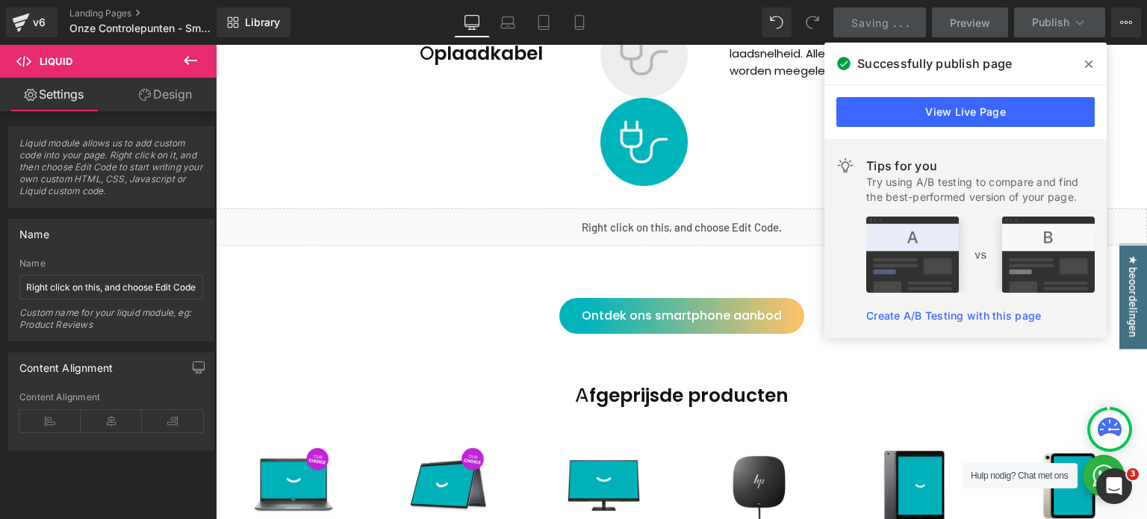
drag, startPoint x: 1088, startPoint y: 63, endPoint x: 859, endPoint y: 8, distance: 234.8
click at [1088, 63] on icon at bounding box center [1088, 63] width 7 height 7
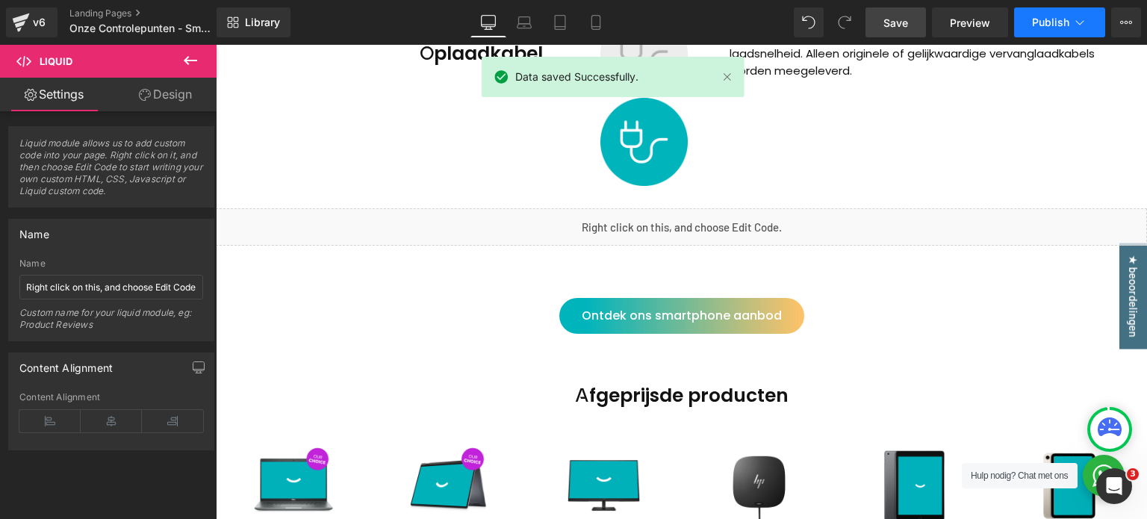
click at [1042, 19] on span "Publish" at bounding box center [1050, 22] width 37 height 12
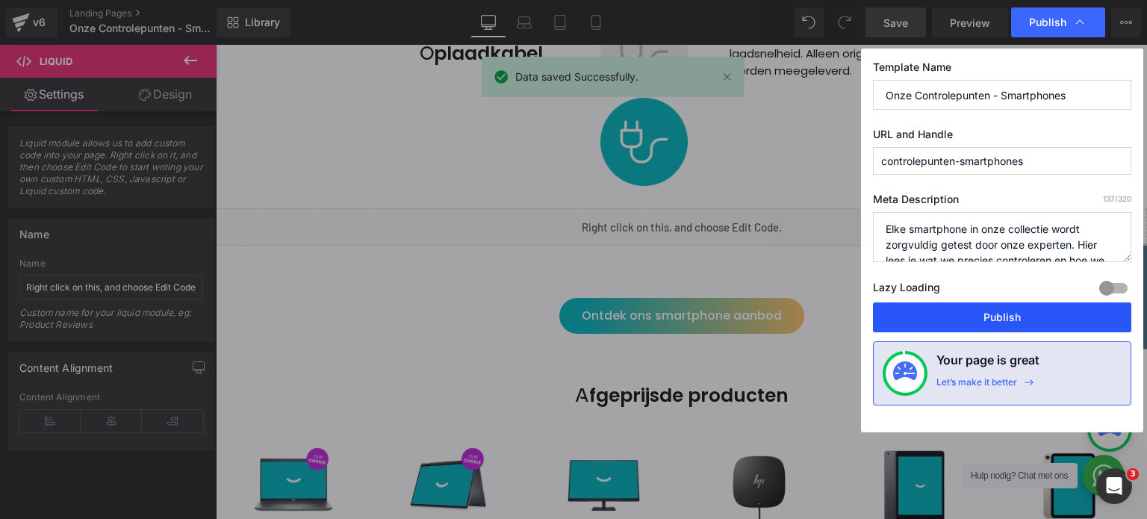
click at [964, 314] on button "Publish" at bounding box center [1002, 317] width 258 height 30
